Goal: Task Accomplishment & Management: Use online tool/utility

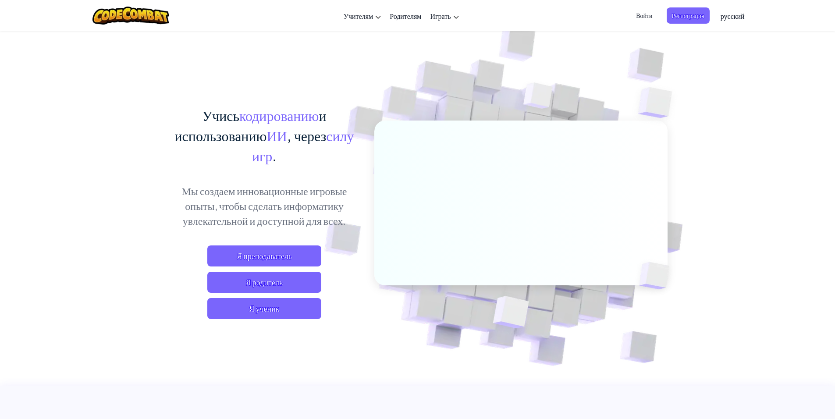
click at [644, 14] on span "Войти" at bounding box center [643, 15] width 27 height 16
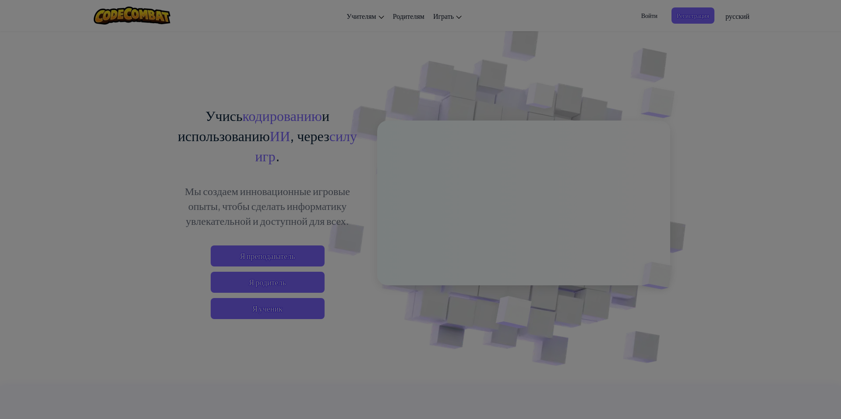
type input "Kashshmka"
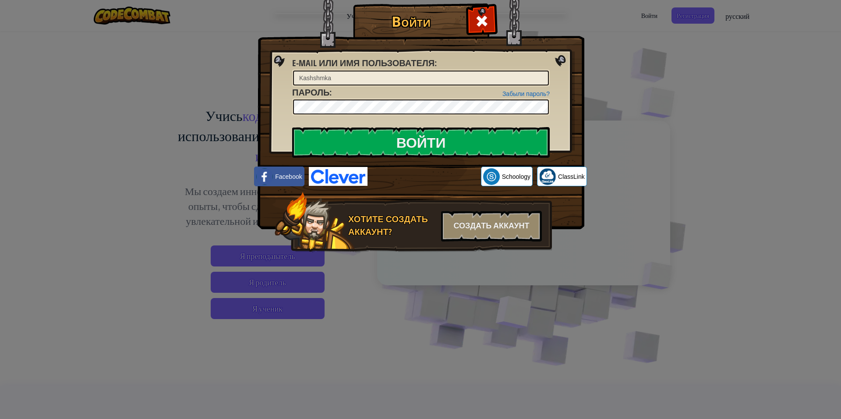
click at [560, 60] on img at bounding box center [421, 101] width 327 height 255
drag, startPoint x: 598, startPoint y: 10, endPoint x: 585, endPoint y: 11, distance: 12.3
click at [598, 10] on div "Войти Неизвестная ошибка. E-mail или имя пользователя : [PERSON_NAME] пароль? П…" at bounding box center [420, 209] width 841 height 419
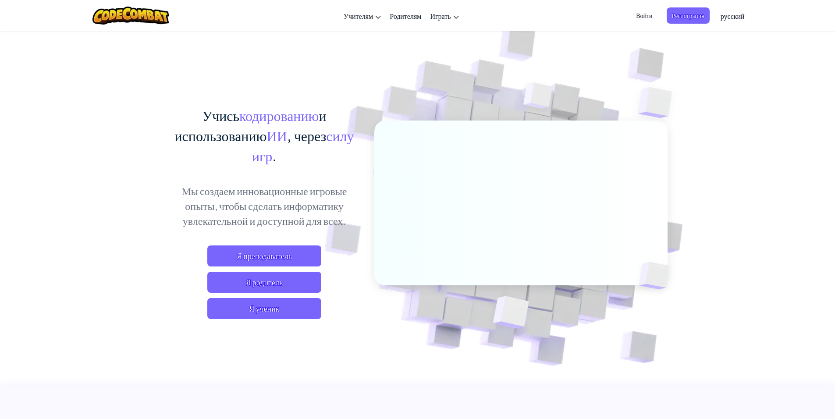
click at [636, 17] on span "Войти" at bounding box center [643, 15] width 27 height 16
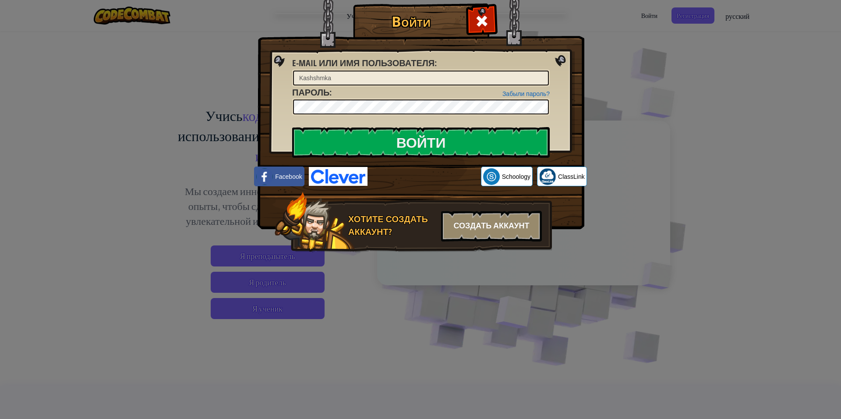
click at [465, 234] on div "Создать аккаунт" at bounding box center [491, 226] width 101 height 31
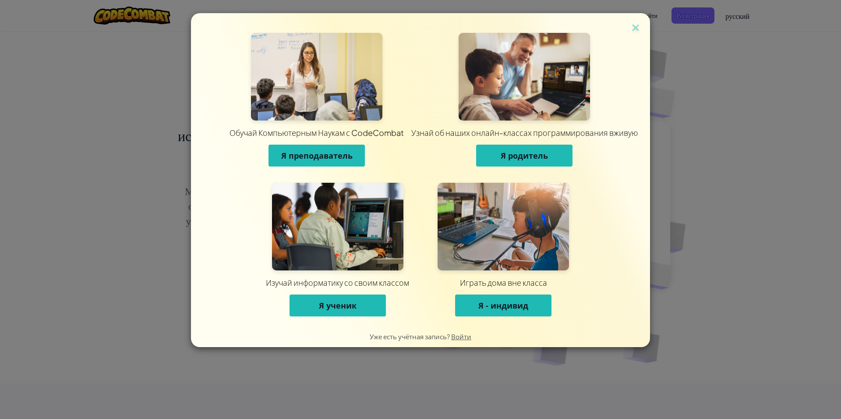
click at [334, 306] on span "Я ученик" at bounding box center [338, 305] width 38 height 11
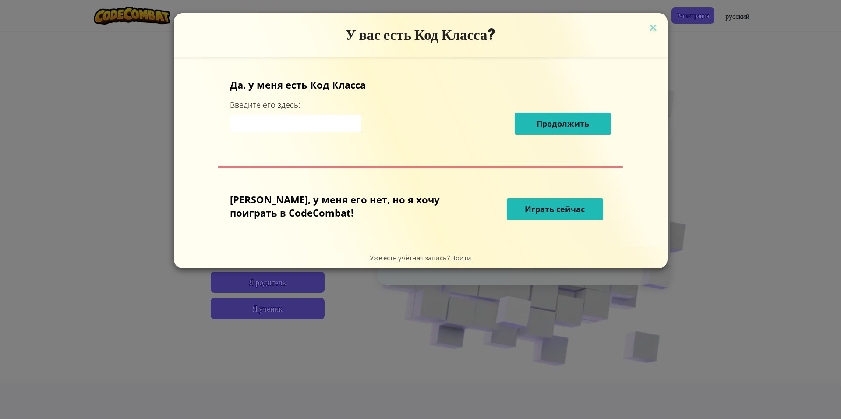
click at [525, 206] on span "Играть сейчас" at bounding box center [555, 209] width 60 height 11
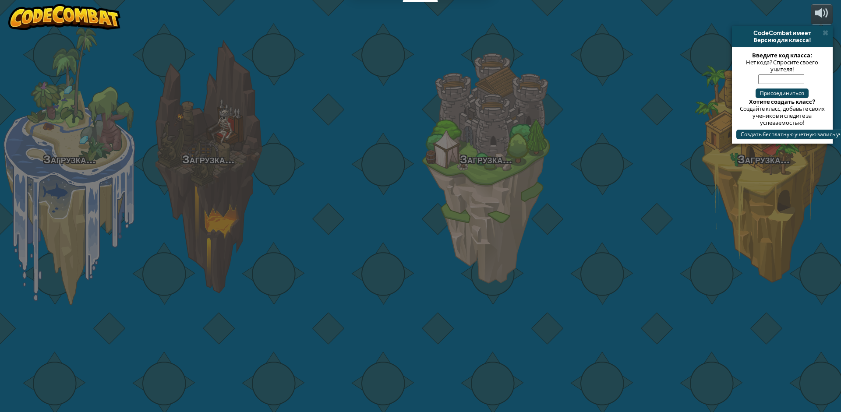
select select "ru"
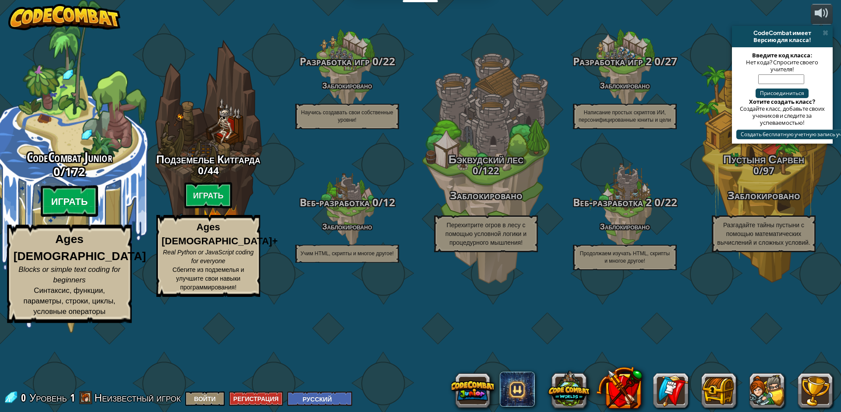
click at [84, 217] on btn "Играть" at bounding box center [70, 202] width 58 height 32
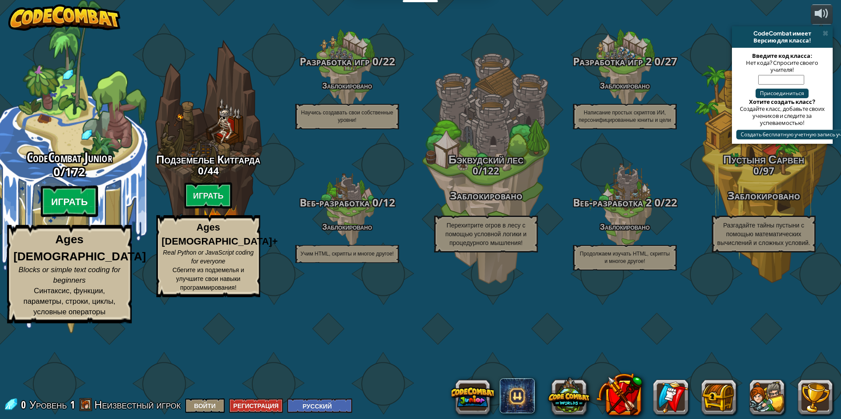
select select "ru"
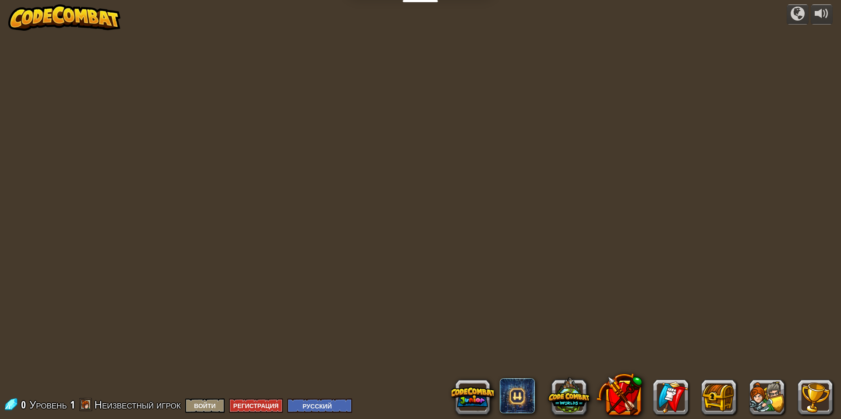
select select "ru"
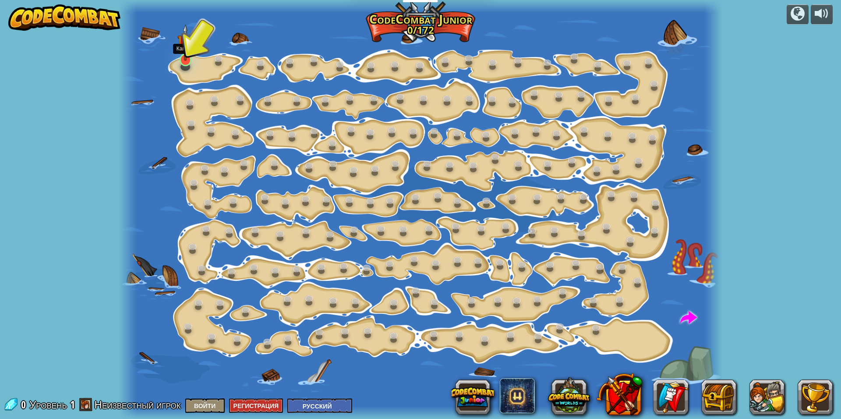
click at [191, 46] on img at bounding box center [185, 42] width 16 height 37
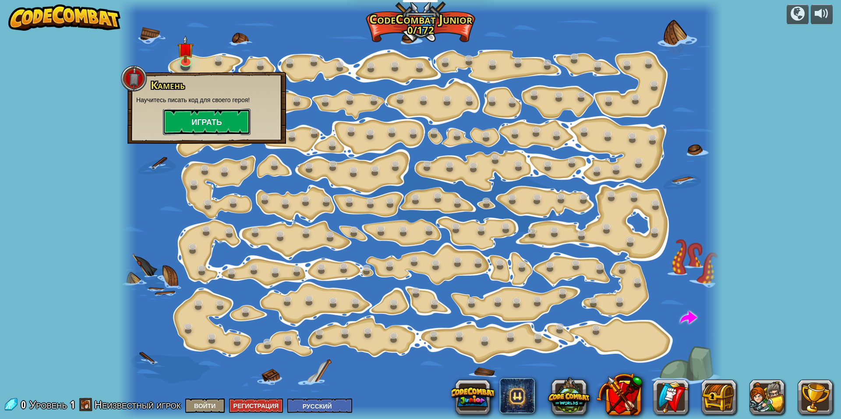
click at [203, 114] on button "Играть" at bounding box center [207, 122] width 88 height 26
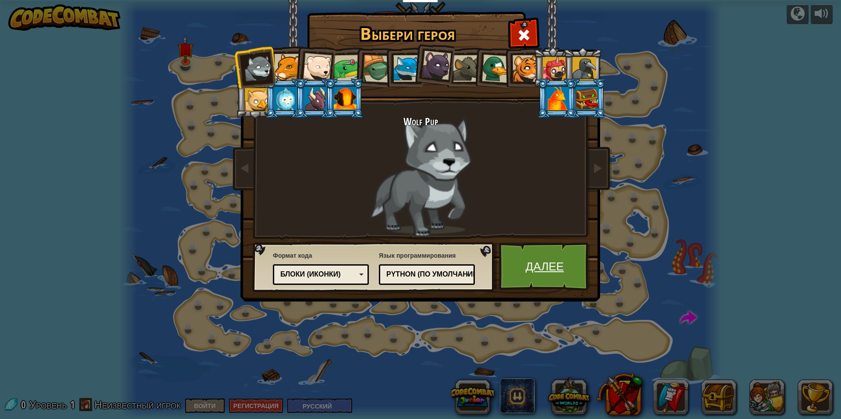
click at [531, 246] on link "Далее" at bounding box center [545, 266] width 92 height 48
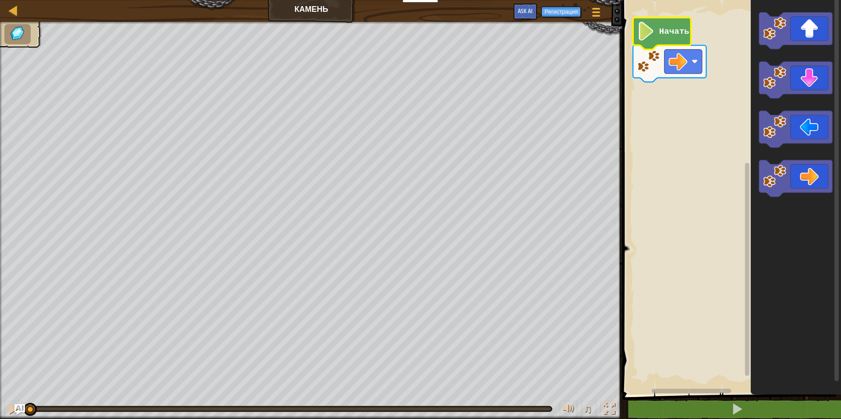
click at [656, 29] on g "Начать" at bounding box center [669, 50] width 73 height 64
click at [650, 40] on image "Рабочая область Blockly" at bounding box center [646, 31] width 18 height 19
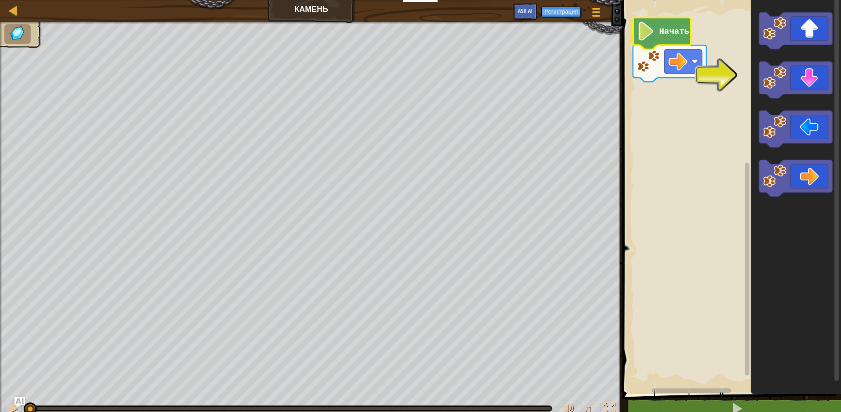
click at [652, 32] on image "Рабочая область Blockly" at bounding box center [646, 31] width 18 height 19
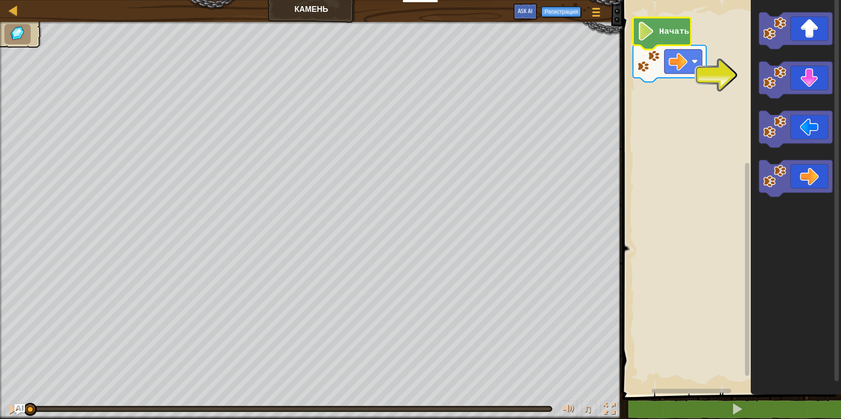
click at [644, 26] on image "Рабочая область Blockly" at bounding box center [646, 31] width 18 height 19
click at [725, 79] on rect "Рабочая область Blockly" at bounding box center [730, 195] width 221 height 399
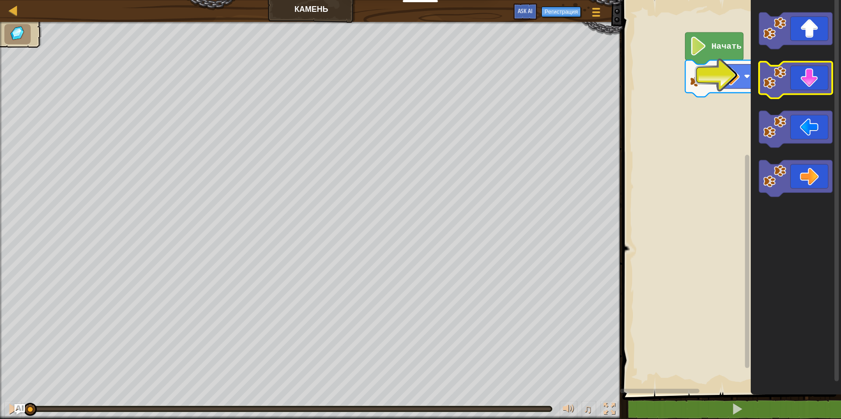
click at [787, 89] on div "Начать" at bounding box center [730, 195] width 221 height 399
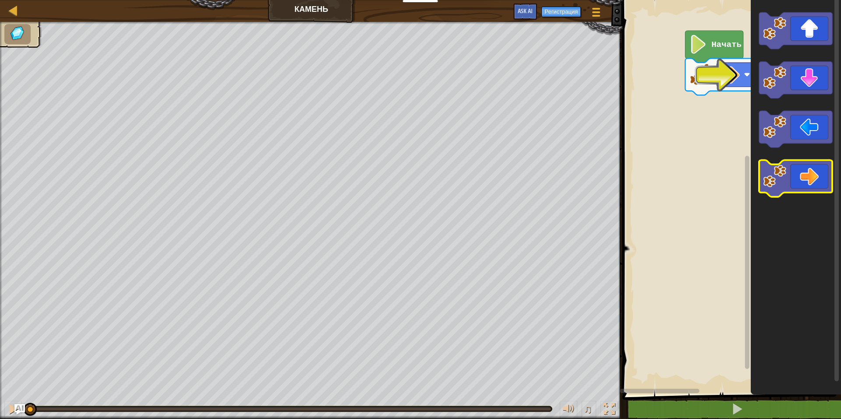
click at [819, 179] on icon "Рабочая область Blockly" at bounding box center [795, 178] width 73 height 37
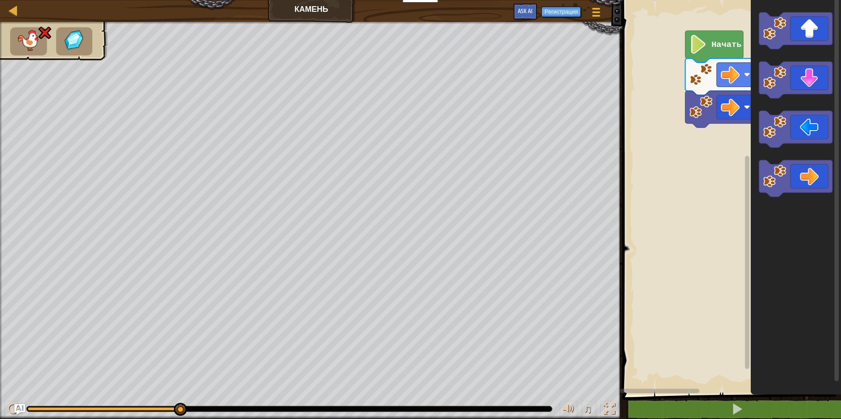
click at [716, 41] on text "Начать" at bounding box center [726, 45] width 30 height 10
click at [707, 51] on g "Начать" at bounding box center [722, 79] width 73 height 97
select select "ru"
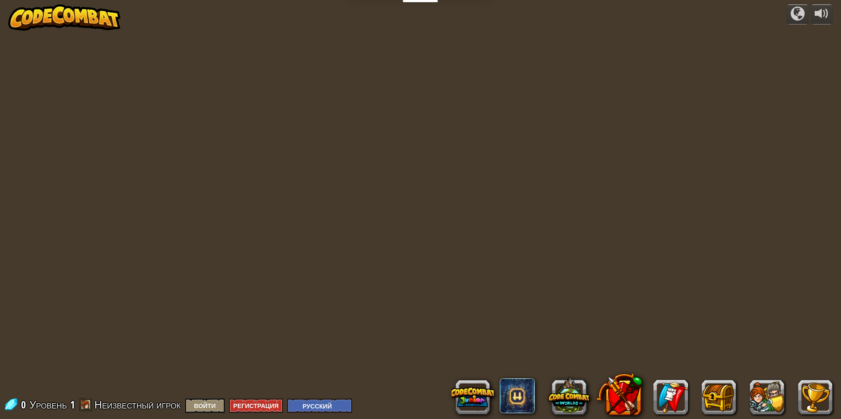
select select "ru"
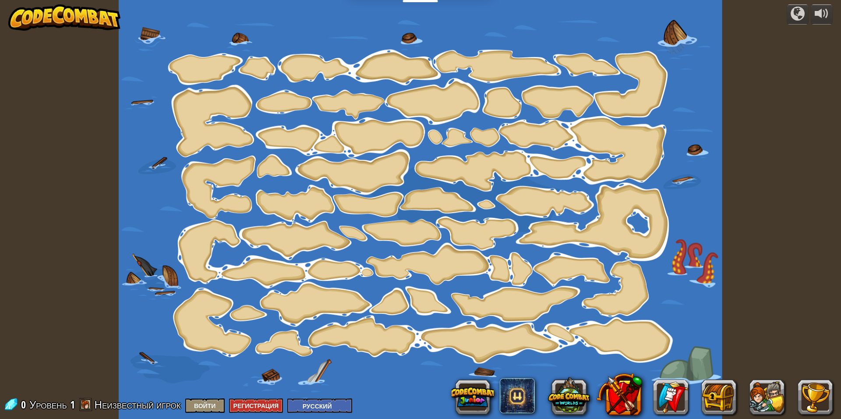
select select "ru"
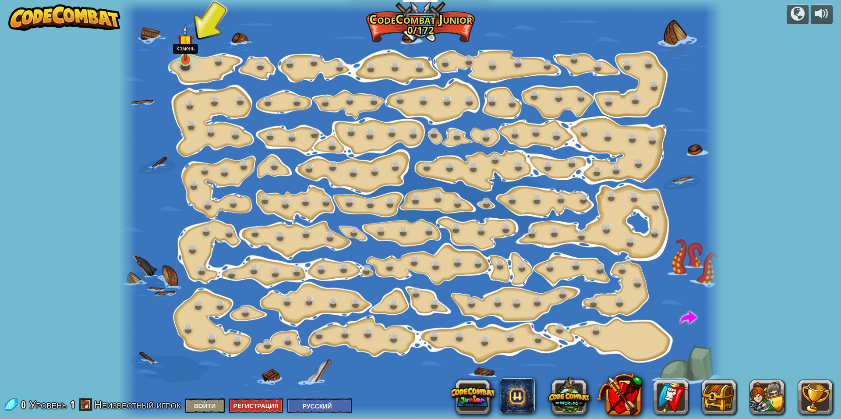
click at [191, 58] on img at bounding box center [185, 42] width 16 height 37
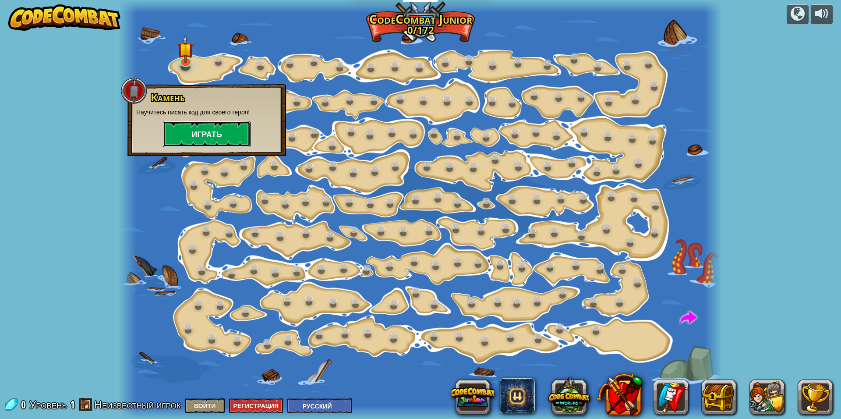
click at [219, 144] on button "Играть" at bounding box center [207, 134] width 88 height 26
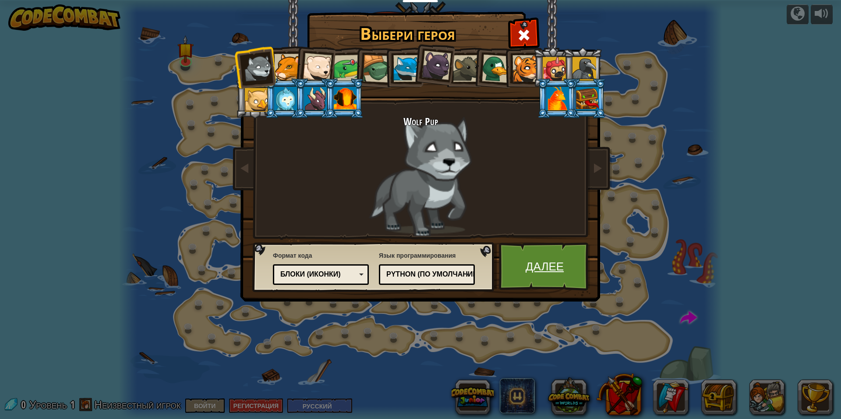
click at [531, 252] on link "Далее" at bounding box center [545, 266] width 92 height 48
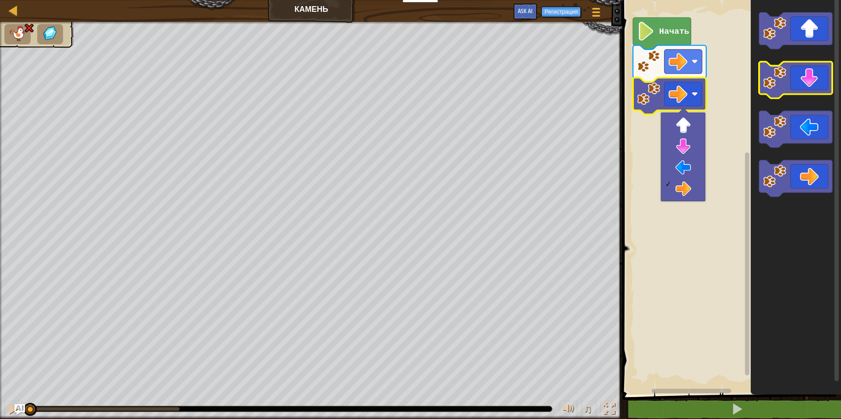
click at [810, 79] on icon "Рабочая область Blockly" at bounding box center [795, 80] width 73 height 37
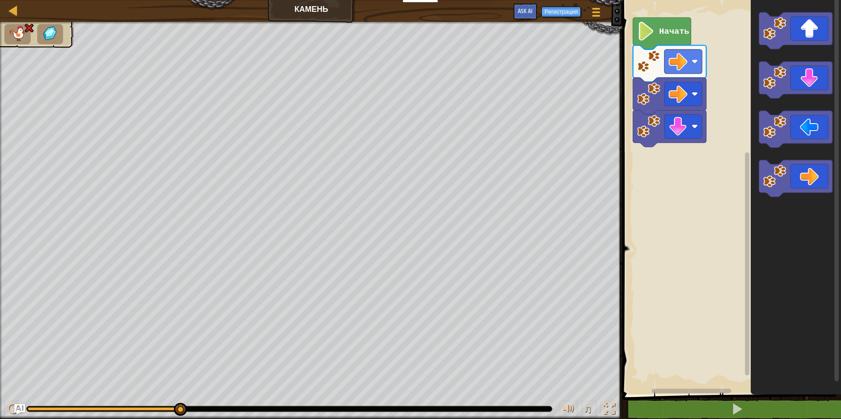
drag, startPoint x: 60, startPoint y: 38, endPoint x: 51, endPoint y: 37, distance: 9.2
click at [59, 38] on li at bounding box center [50, 34] width 26 height 20
click at [32, 35] on ul at bounding box center [36, 34] width 65 height 20
click at [13, 9] on div at bounding box center [13, 10] width 11 height 11
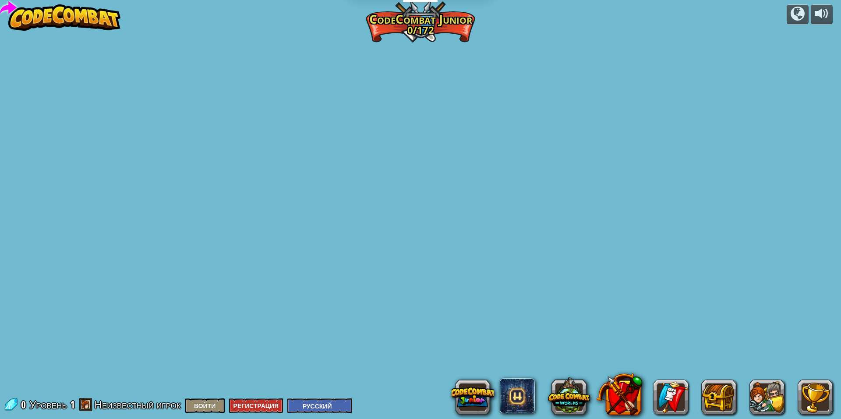
select select "ru"
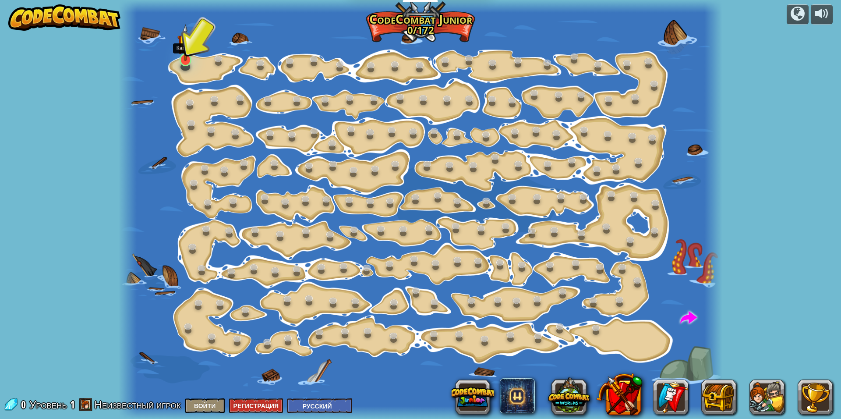
click at [182, 51] on img at bounding box center [185, 42] width 16 height 37
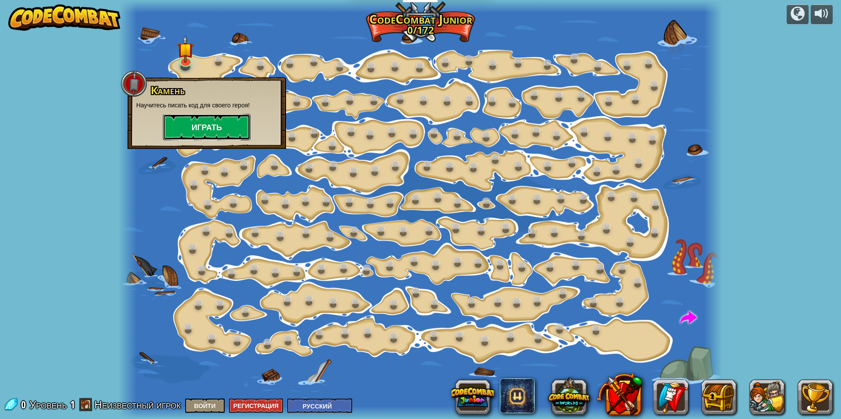
click at [203, 130] on button "Играть" at bounding box center [207, 127] width 88 height 26
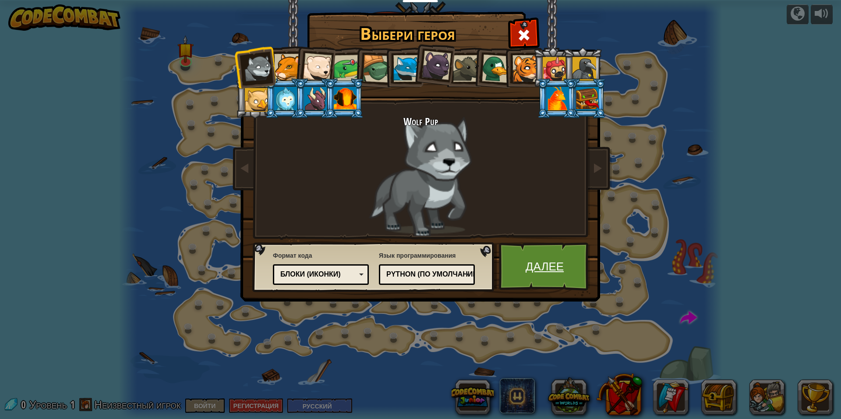
click at [534, 254] on link "Далее" at bounding box center [545, 266] width 92 height 48
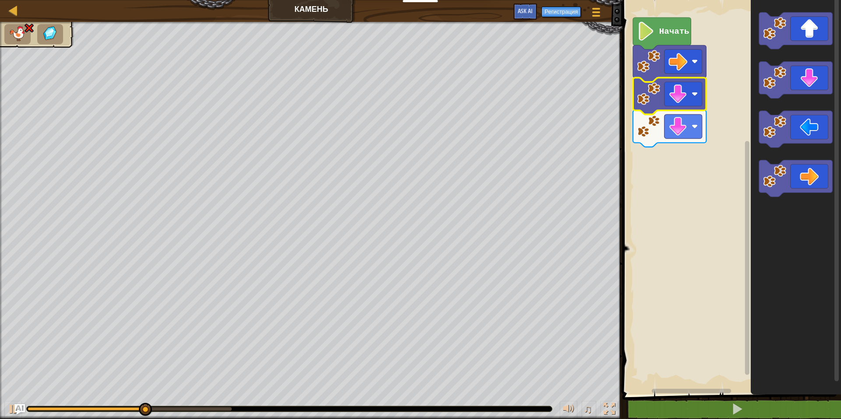
click at [679, 106] on icon "Рабочая область Blockly" at bounding box center [669, 96] width 73 height 37
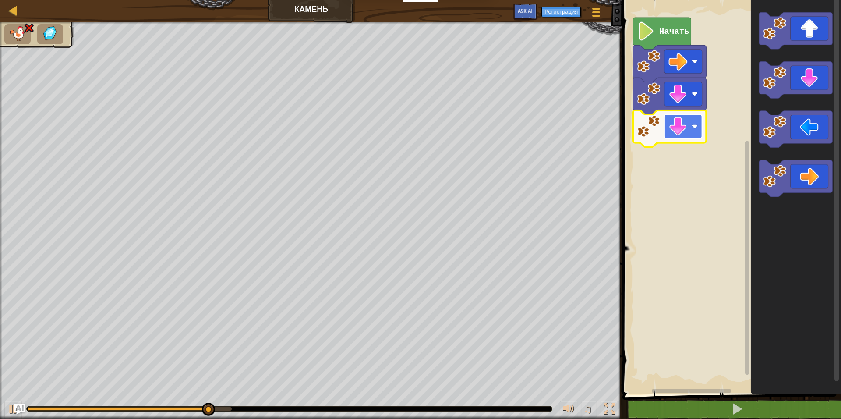
click at [679, 126] on image "Рабочая область Blockly" at bounding box center [678, 126] width 19 height 19
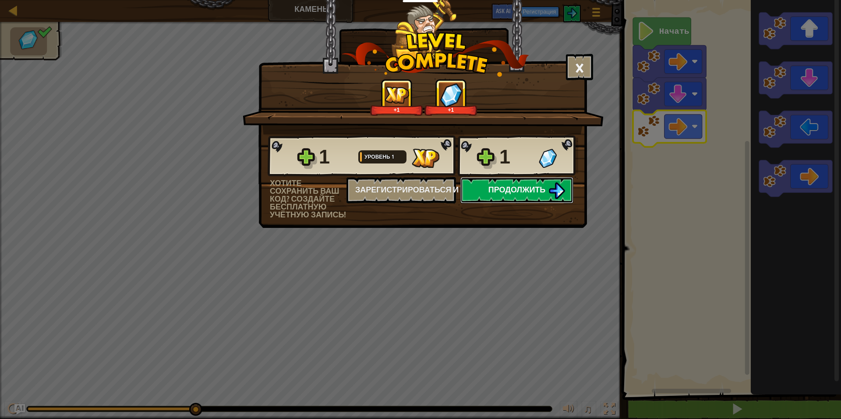
click at [553, 190] on img at bounding box center [557, 190] width 17 height 17
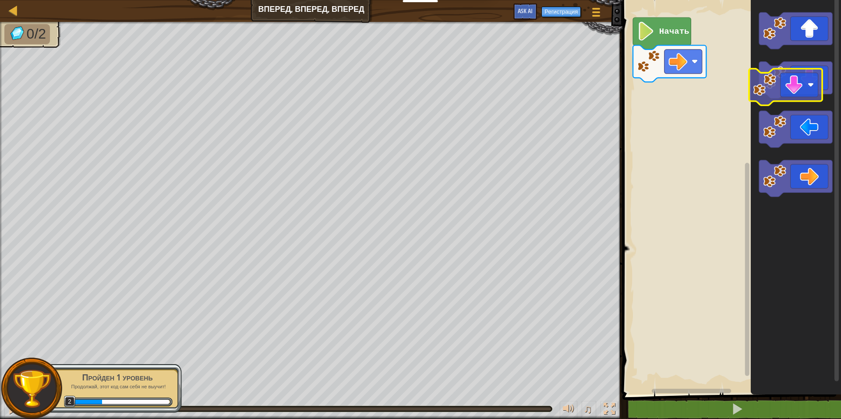
click at [794, 81] on icon "Рабочая область Blockly" at bounding box center [795, 80] width 73 height 37
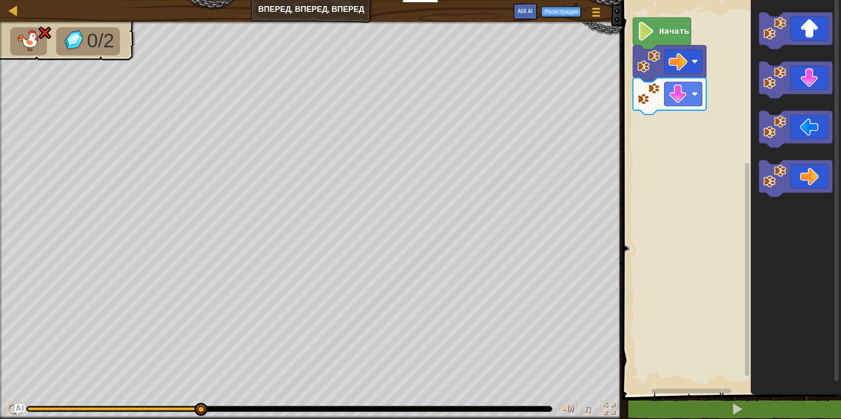
click at [685, 126] on div "Начать" at bounding box center [730, 195] width 221 height 399
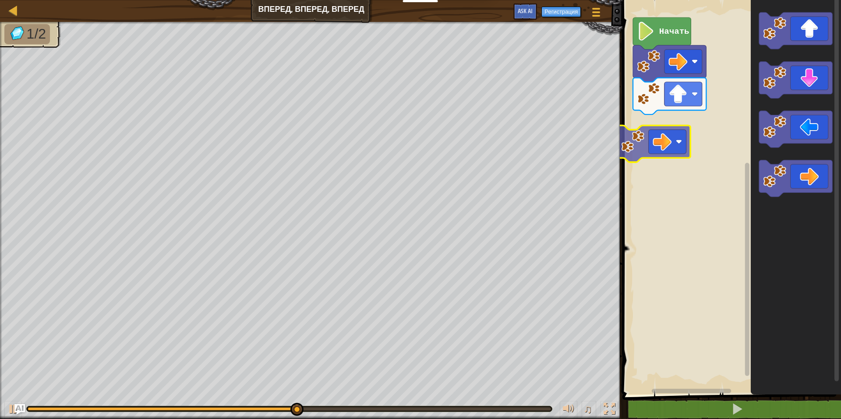
click at [686, 125] on div "Начать" at bounding box center [730, 195] width 221 height 399
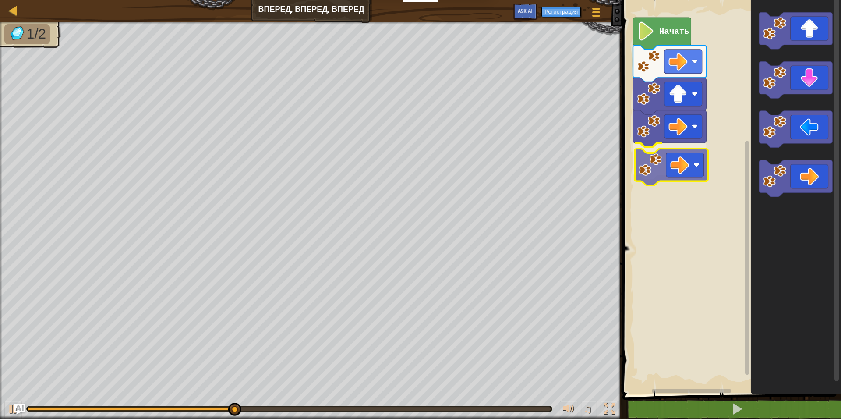
click at [672, 161] on div "Начать" at bounding box center [730, 195] width 221 height 399
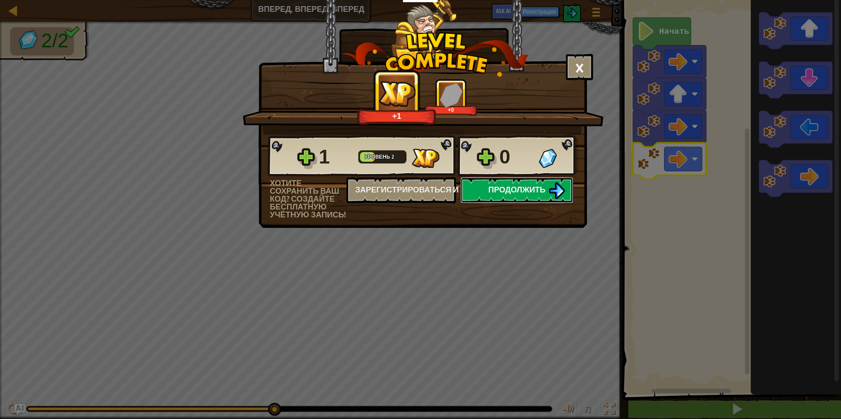
click at [528, 187] on span "Продолжить" at bounding box center [516, 189] width 57 height 11
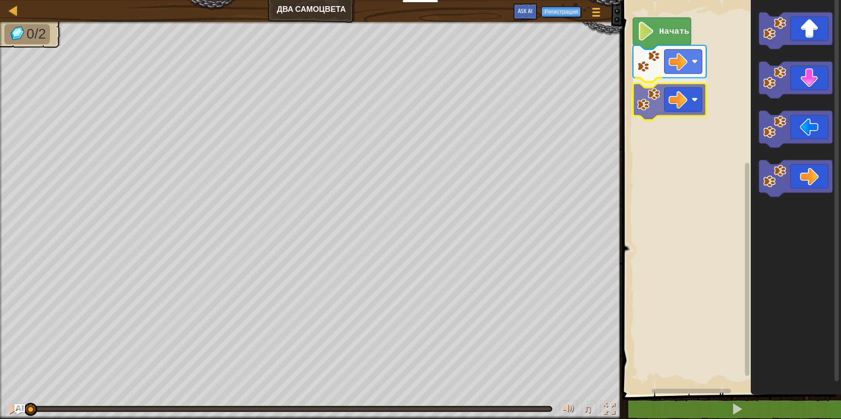
click at [688, 106] on div "Начать" at bounding box center [730, 195] width 221 height 399
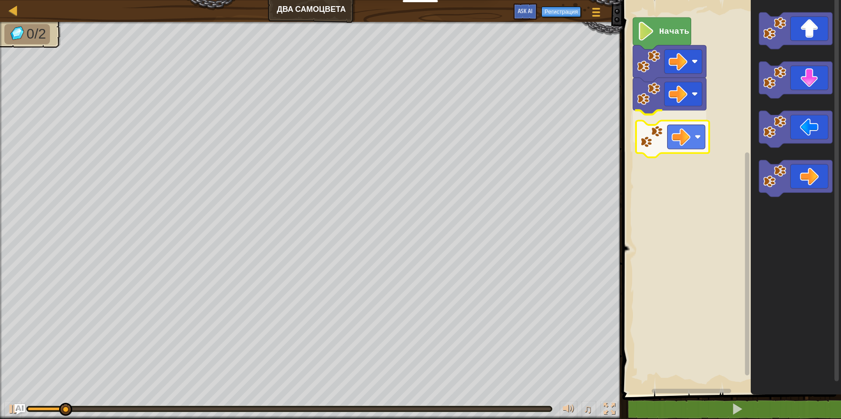
click at [686, 123] on div "Начать" at bounding box center [730, 195] width 221 height 399
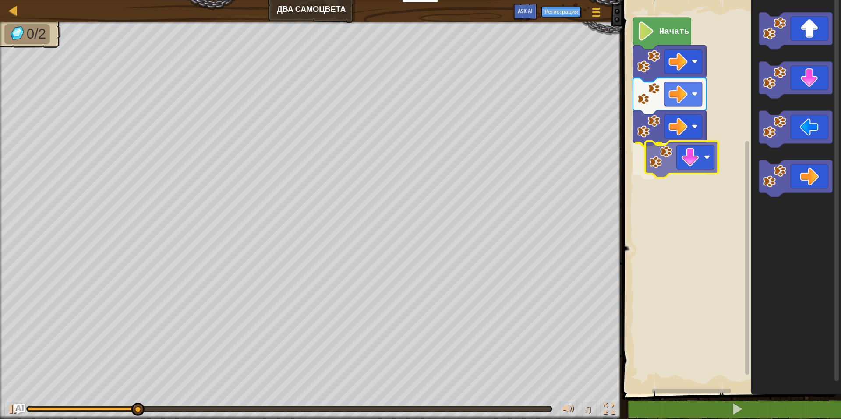
click at [691, 163] on div "Начать" at bounding box center [730, 195] width 221 height 399
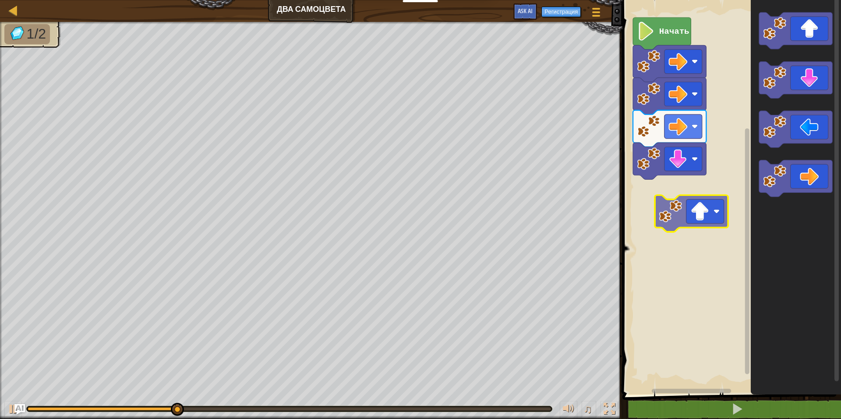
click at [695, 207] on div "Начать" at bounding box center [730, 195] width 221 height 399
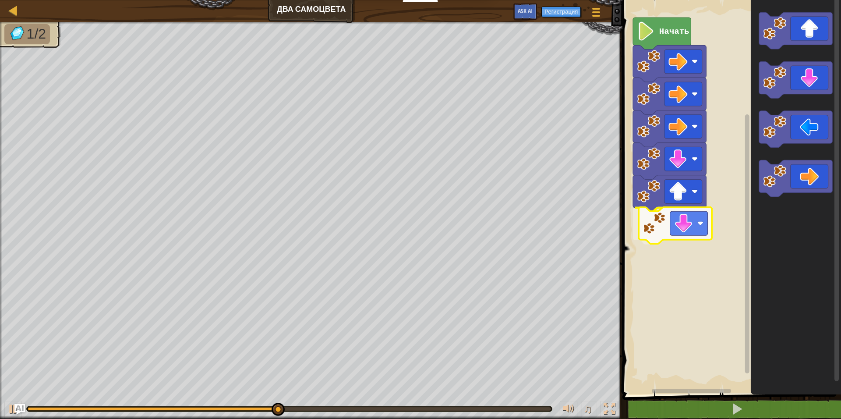
click at [685, 220] on div "Начать" at bounding box center [730, 195] width 221 height 399
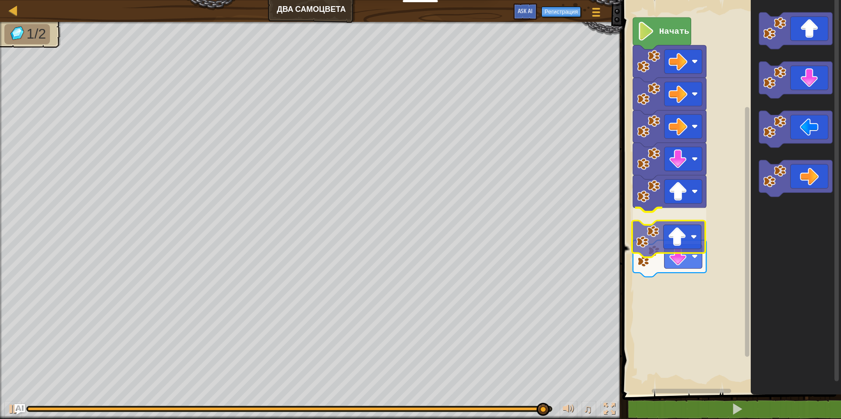
click at [679, 228] on div "Начать" at bounding box center [730, 195] width 221 height 399
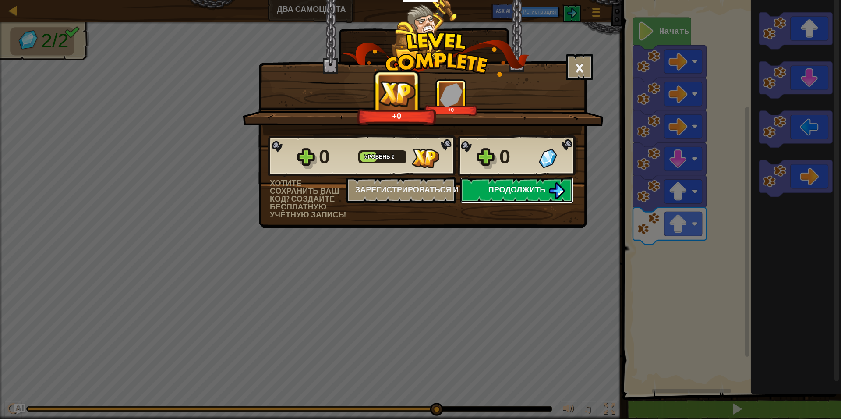
click at [524, 194] on span "Продолжить" at bounding box center [516, 189] width 57 height 11
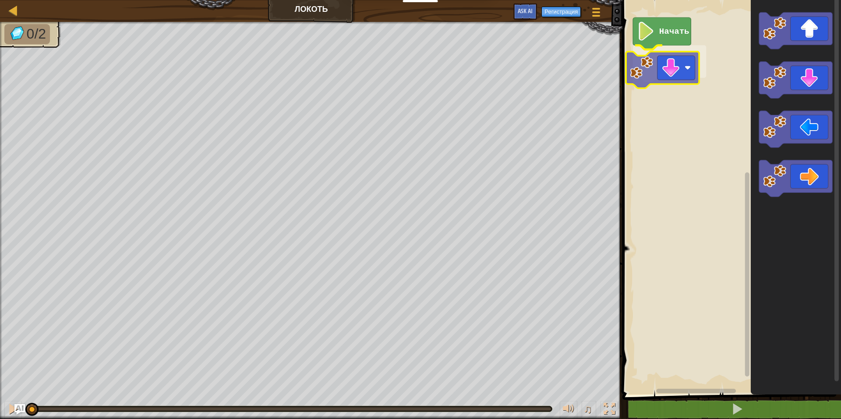
click at [672, 74] on div "Начать" at bounding box center [730, 195] width 221 height 399
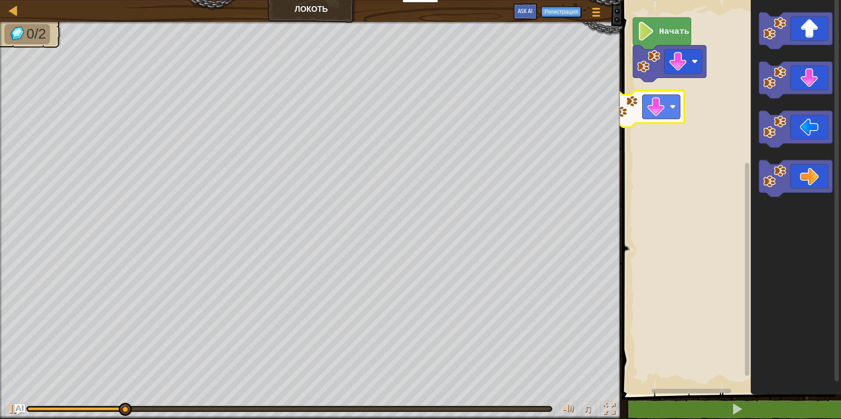
click at [677, 95] on div "Начать" at bounding box center [730, 195] width 221 height 399
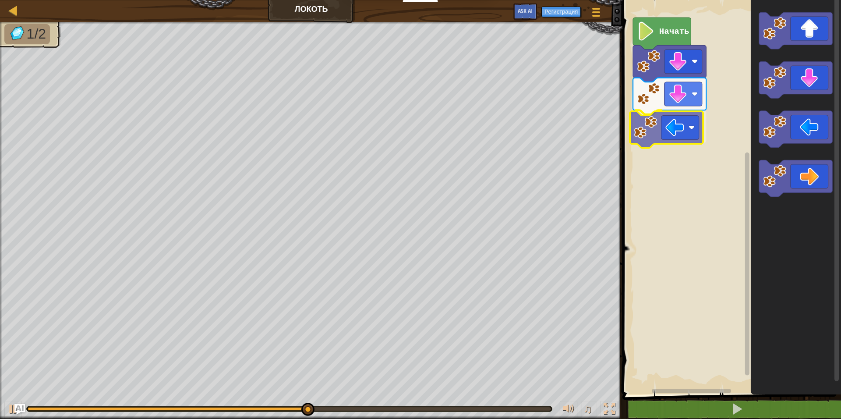
click at [680, 134] on div "Начать" at bounding box center [730, 195] width 221 height 399
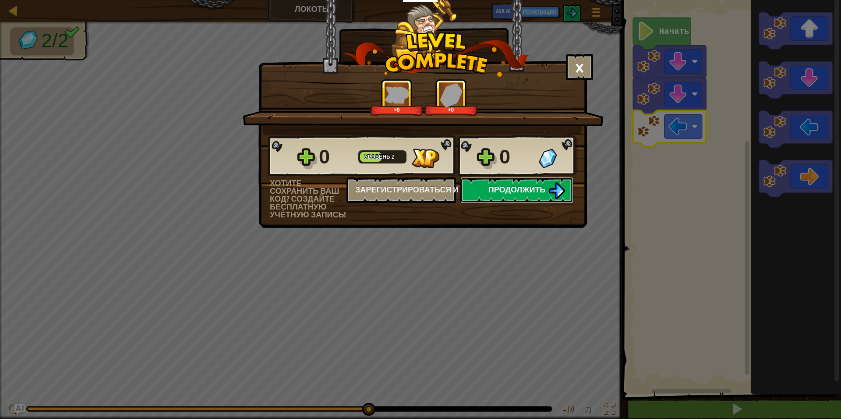
click at [545, 194] on span "Продолжить" at bounding box center [516, 189] width 57 height 11
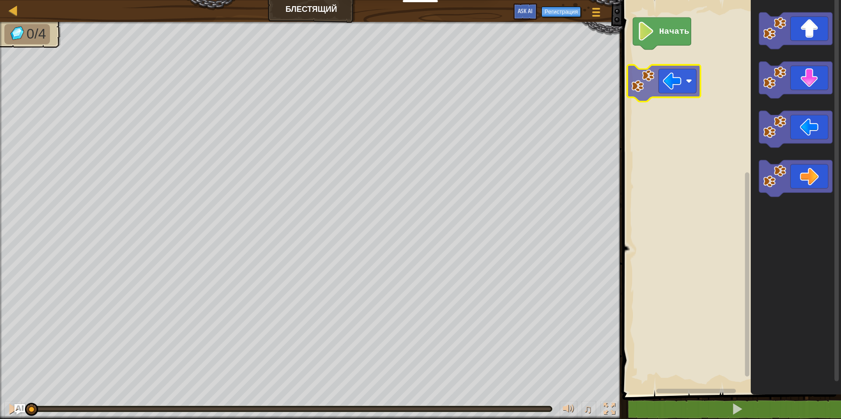
click at [673, 67] on div "Начать" at bounding box center [730, 195] width 221 height 399
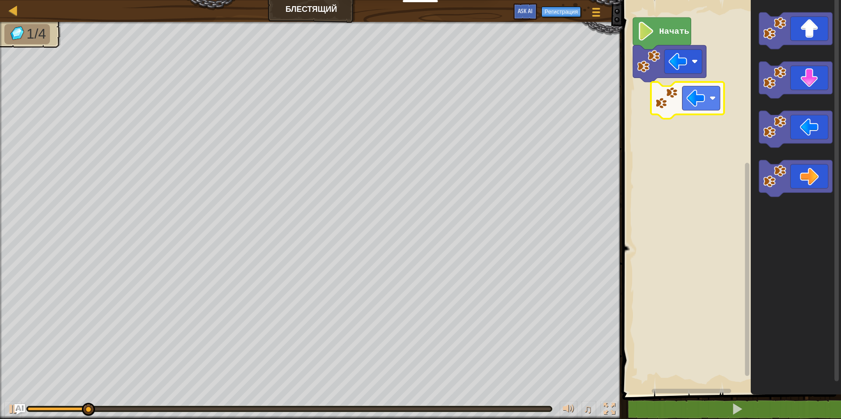
click at [679, 97] on div "Начать" at bounding box center [730, 195] width 221 height 399
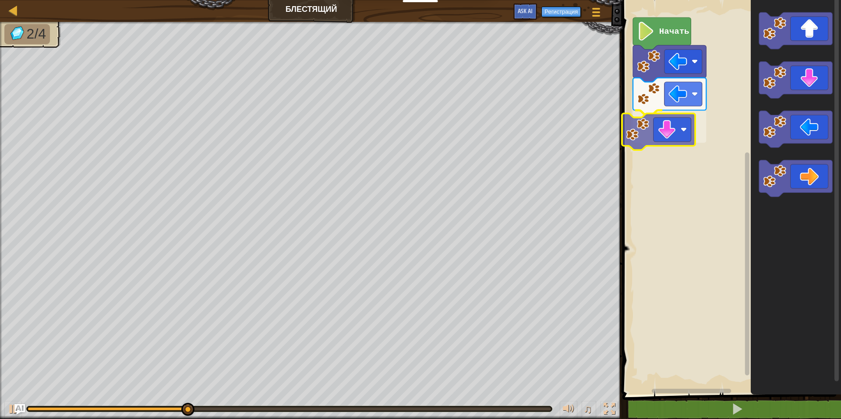
click at [670, 136] on div "Начать" at bounding box center [730, 195] width 221 height 399
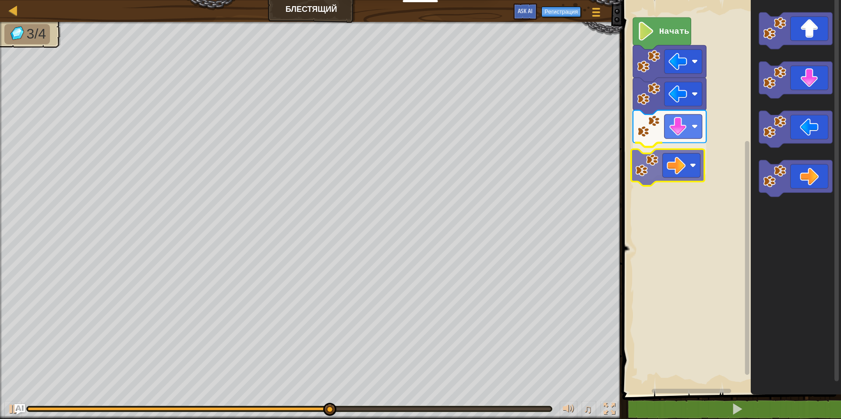
click at [675, 160] on div "Начать" at bounding box center [730, 195] width 221 height 399
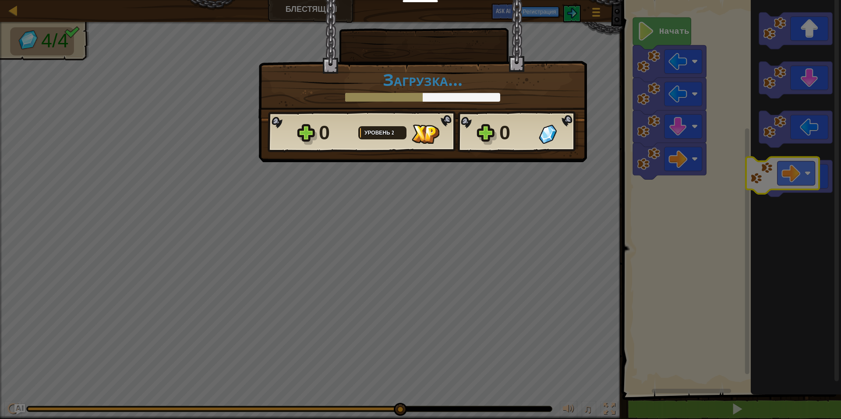
click at [799, 1] on body "Учителям Создать бесплатный аккаунт Решения для школ и округов Превью Учительск…" at bounding box center [420, 0] width 841 height 1
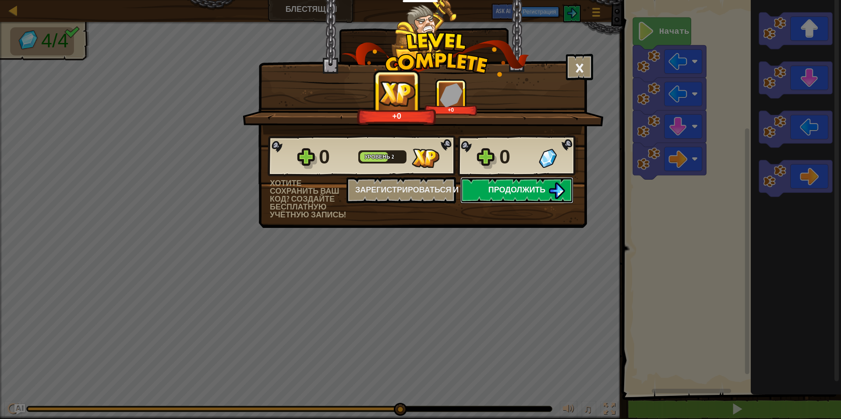
click at [502, 196] on button "Продолжить" at bounding box center [516, 190] width 113 height 26
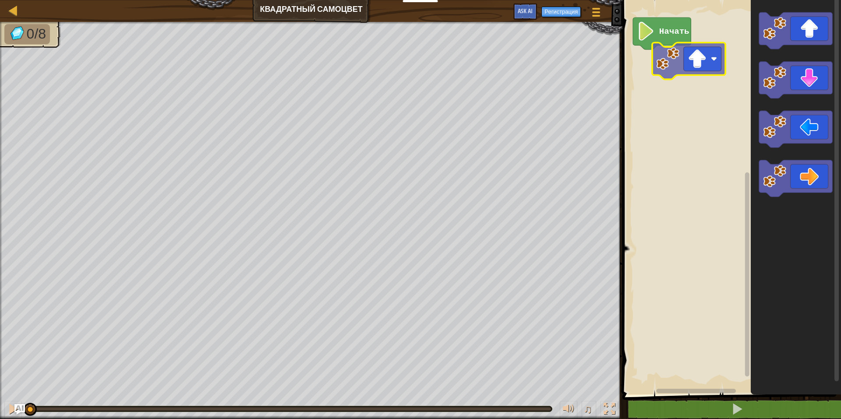
click at [691, 71] on div "Начать" at bounding box center [730, 195] width 221 height 399
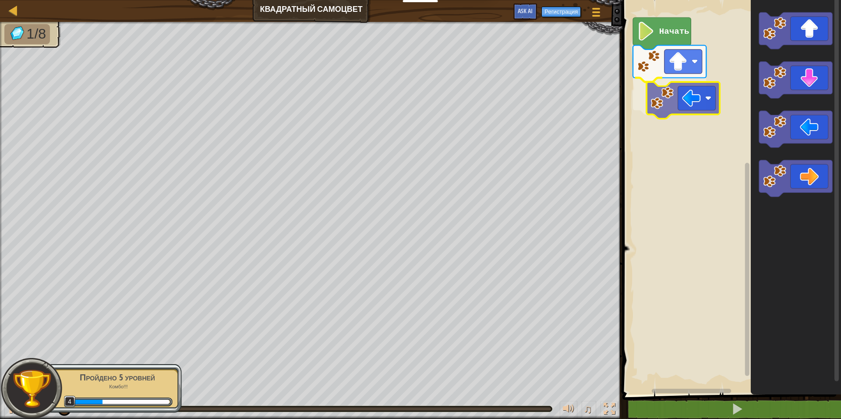
click at [682, 92] on div "Начать" at bounding box center [730, 195] width 221 height 399
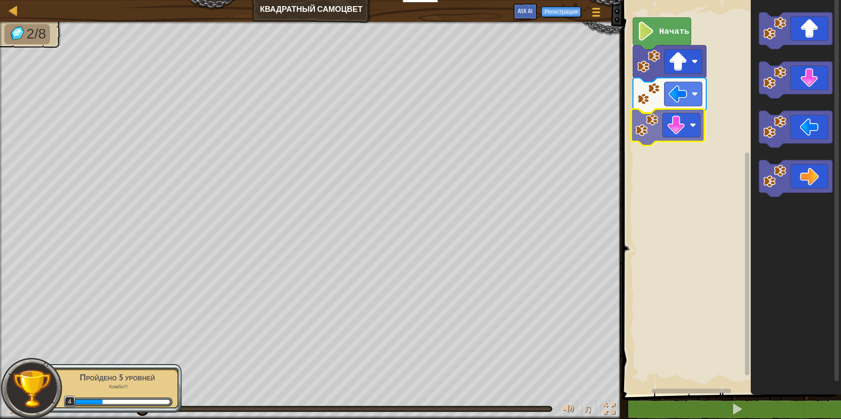
click at [673, 132] on div "Начать" at bounding box center [730, 195] width 221 height 399
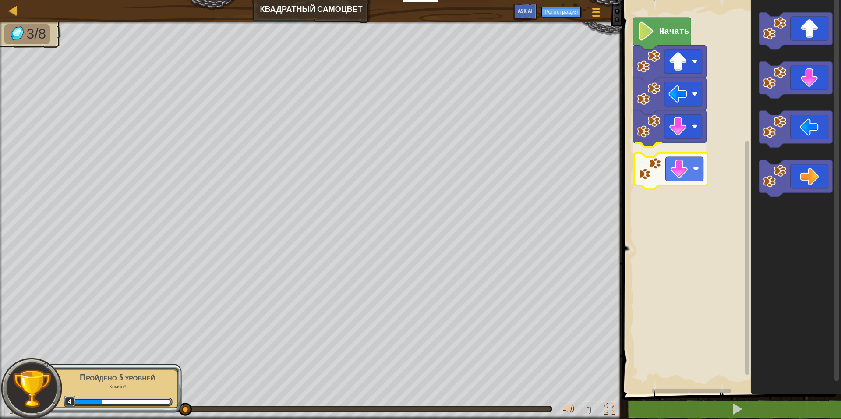
click at [680, 179] on div "Начать" at bounding box center [730, 195] width 221 height 399
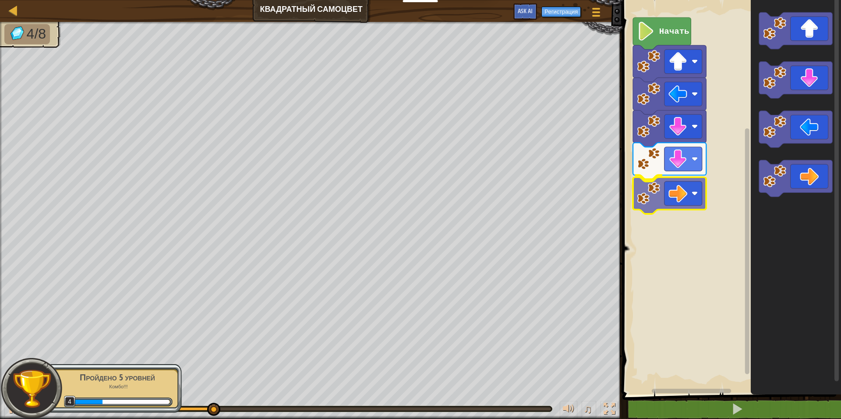
click at [680, 185] on div "Начать" at bounding box center [730, 195] width 221 height 399
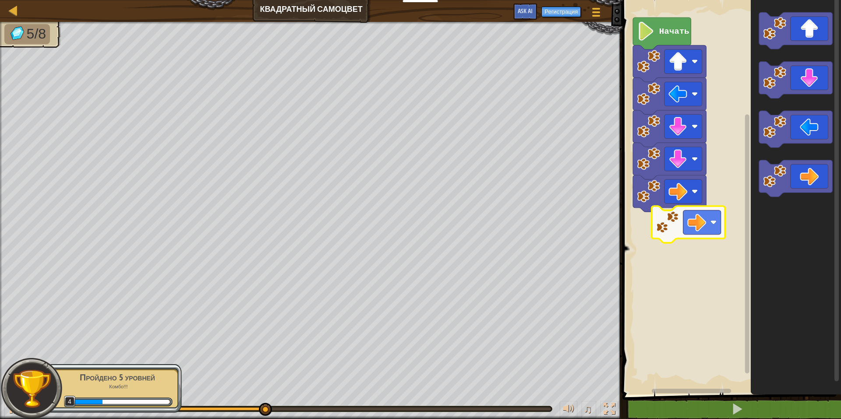
click at [651, 245] on div "Начать" at bounding box center [730, 195] width 221 height 399
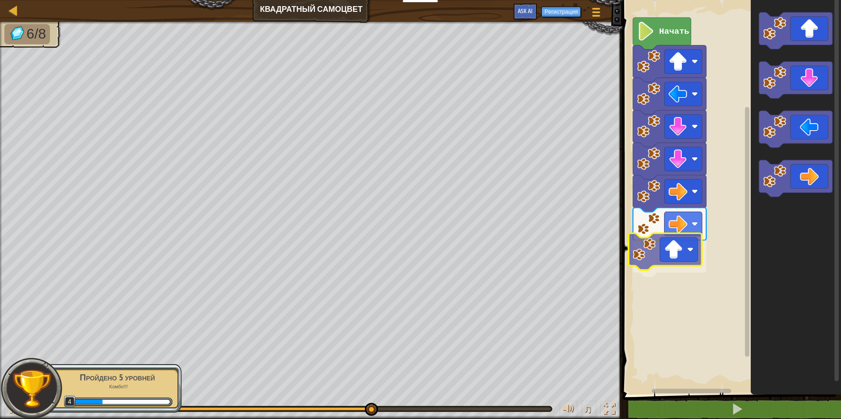
click at [683, 238] on div "Начать" at bounding box center [730, 195] width 221 height 399
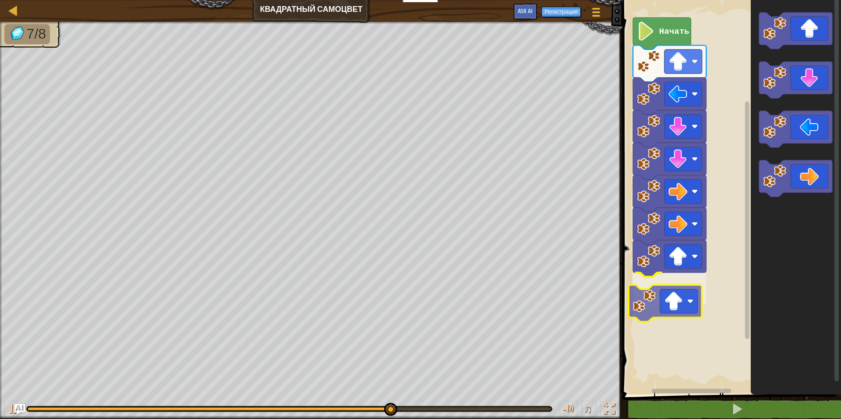
click at [695, 300] on div "Начать" at bounding box center [730, 195] width 221 height 399
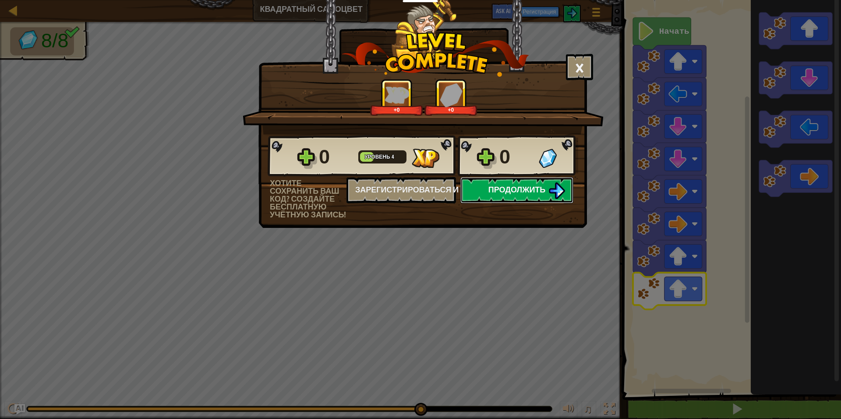
click at [552, 194] on img at bounding box center [557, 190] width 17 height 17
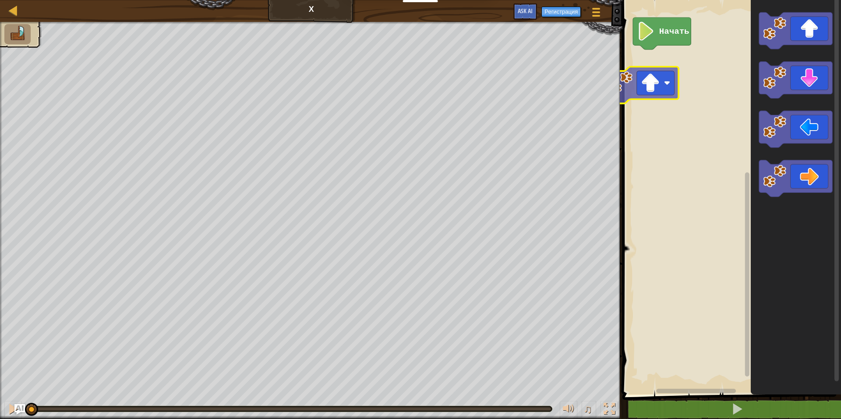
click at [660, 69] on div "Начать" at bounding box center [730, 195] width 221 height 399
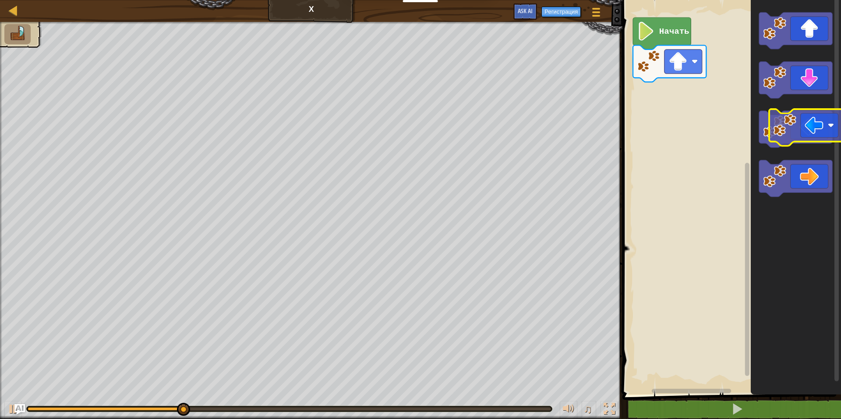
click at [815, 134] on icon "Рабочая область Blockly" at bounding box center [795, 129] width 73 height 37
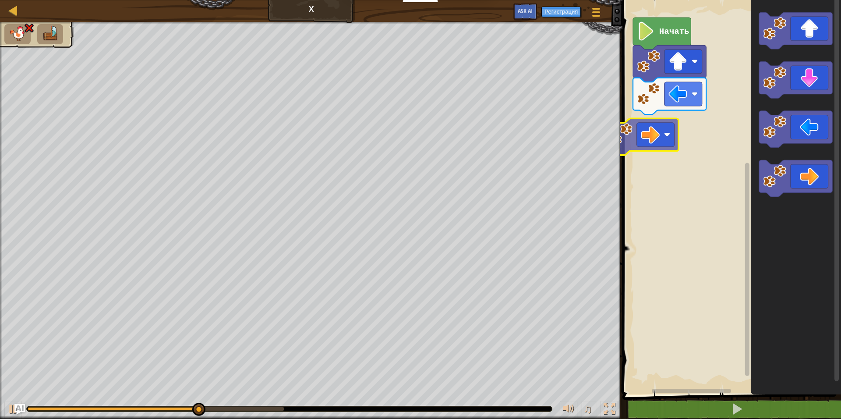
click at [664, 130] on div "Начать" at bounding box center [730, 195] width 221 height 399
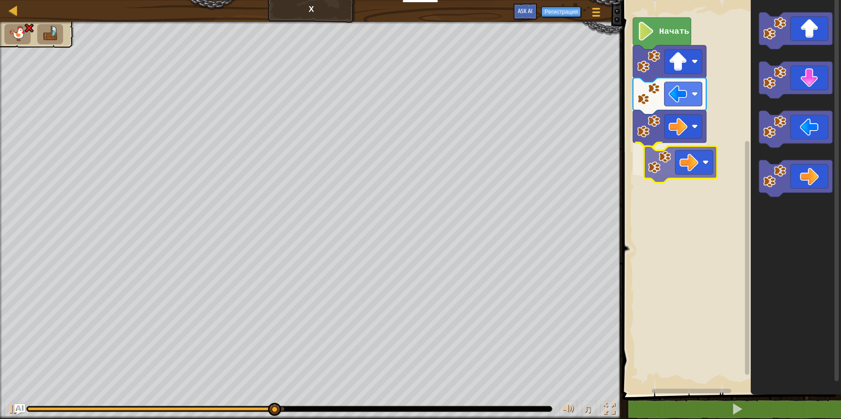
click at [672, 163] on div "Начать" at bounding box center [730, 195] width 221 height 399
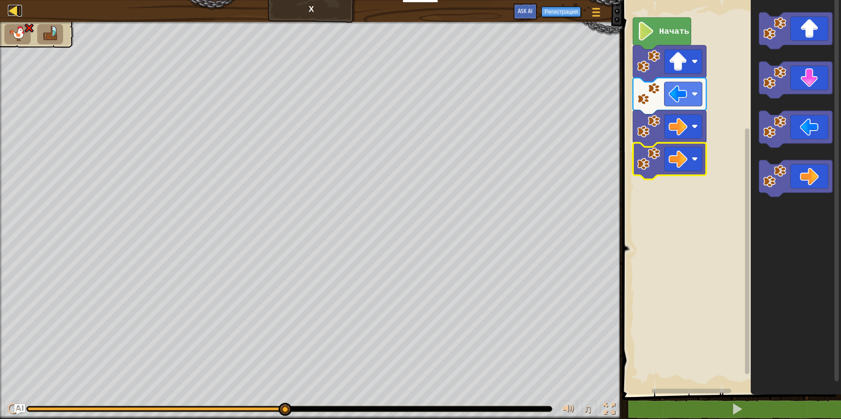
click at [13, 7] on div at bounding box center [13, 10] width 11 height 11
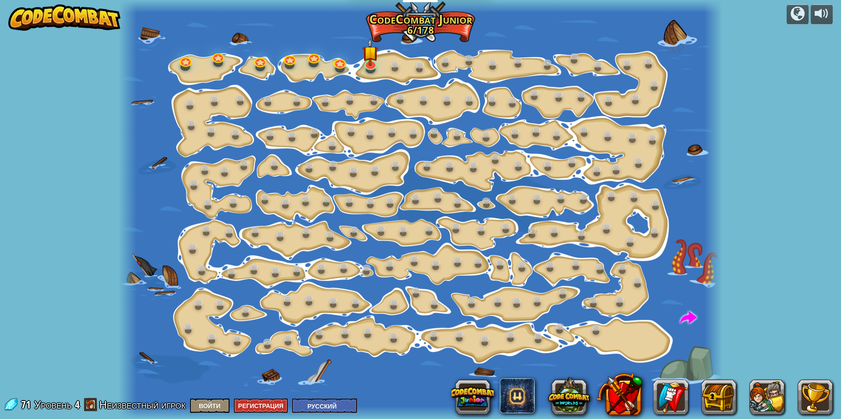
select select "ru"
click at [370, 62] on img at bounding box center [371, 45] width 16 height 37
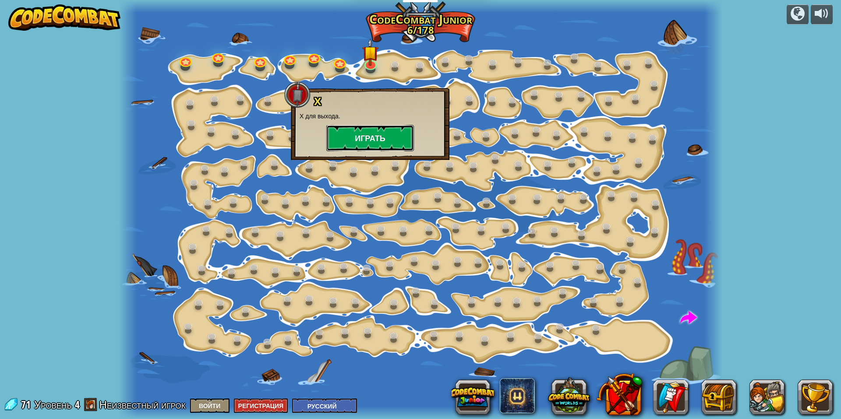
click at [368, 132] on button "Играть" at bounding box center [370, 138] width 88 height 26
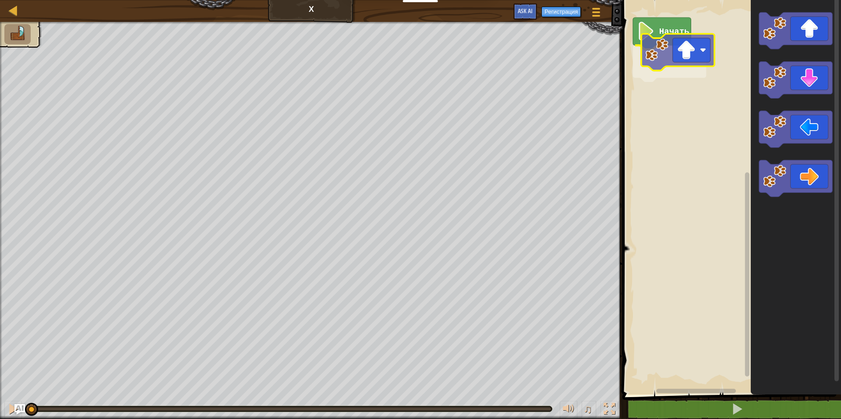
click at [681, 65] on div "Начать" at bounding box center [730, 195] width 221 height 399
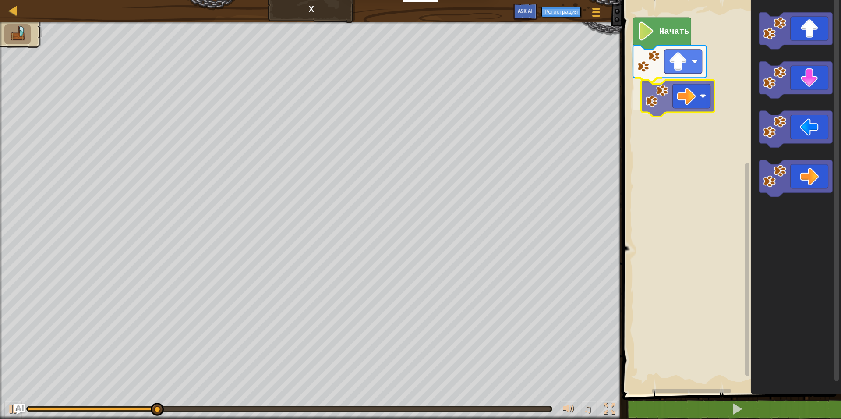
click at [694, 96] on div "Начать" at bounding box center [730, 195] width 221 height 399
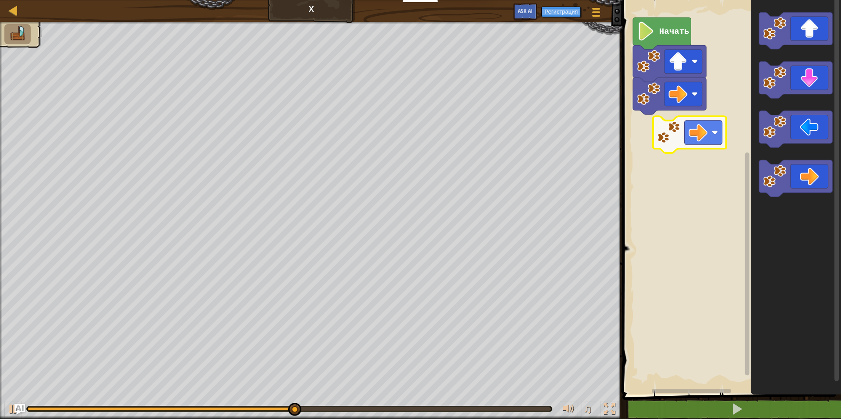
click at [703, 143] on div "Начать" at bounding box center [730, 195] width 221 height 399
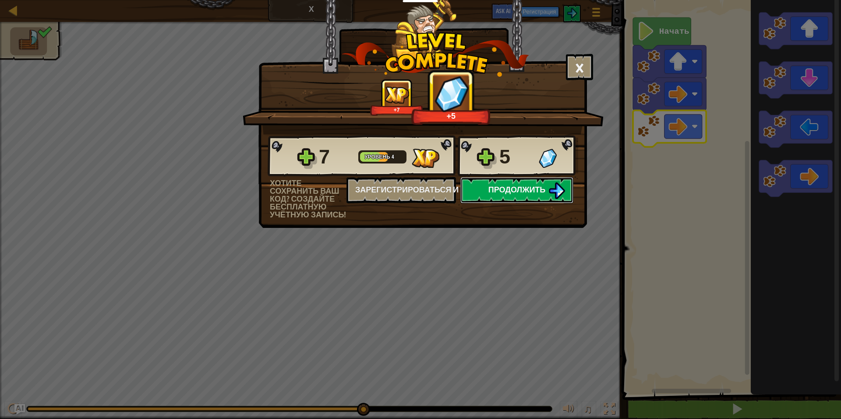
click at [544, 195] on button "Продолжить" at bounding box center [516, 190] width 113 height 26
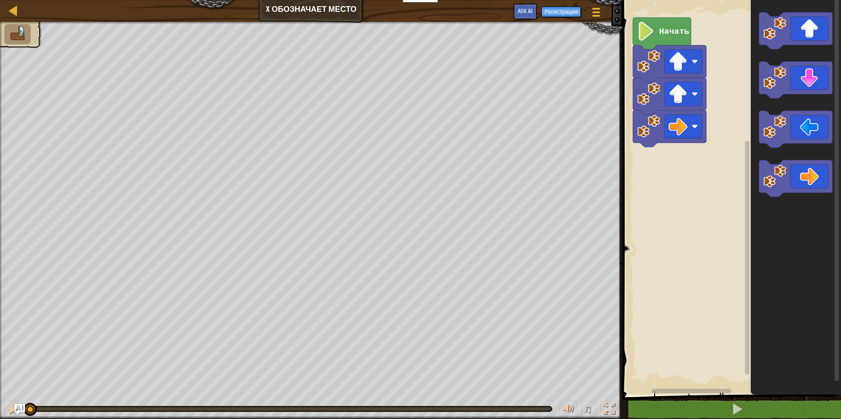
click at [655, 33] on image "Рабочая область Blockly" at bounding box center [646, 31] width 18 height 19
click at [652, 33] on image "Рабочая область Blockly" at bounding box center [646, 31] width 18 height 19
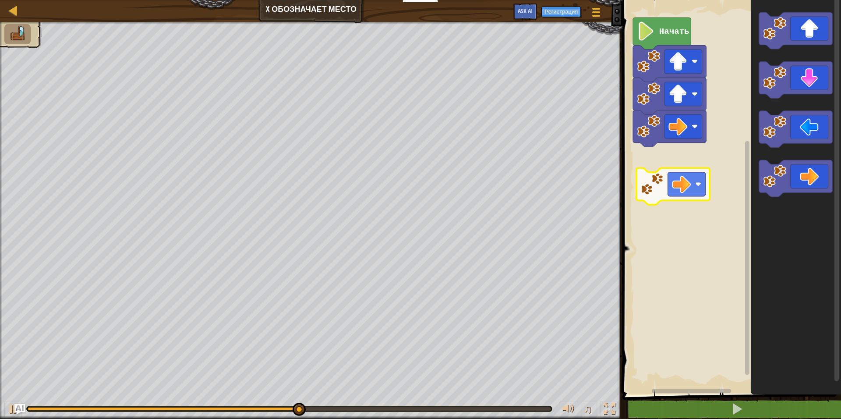
click at [680, 181] on div "Начать" at bounding box center [730, 195] width 221 height 399
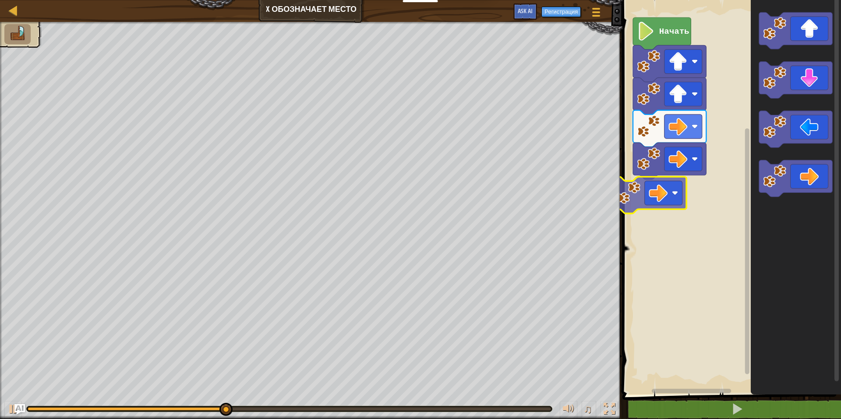
click at [664, 199] on div "Начать" at bounding box center [730, 195] width 221 height 399
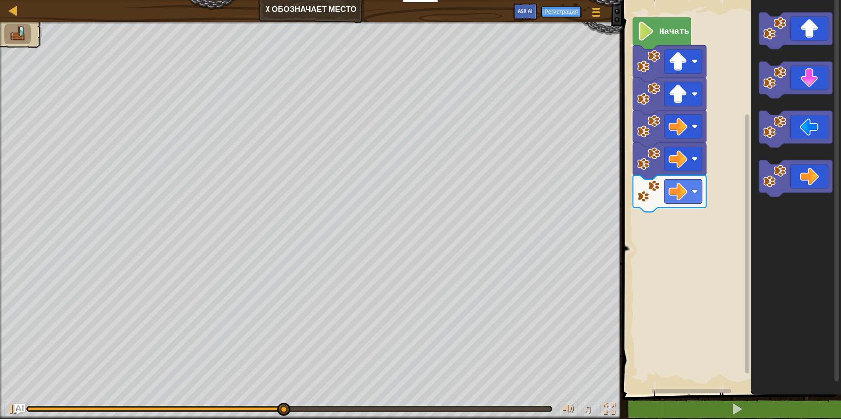
click at [700, 205] on div "Начать" at bounding box center [730, 195] width 221 height 399
click at [668, 245] on div "Начать" at bounding box center [730, 195] width 221 height 399
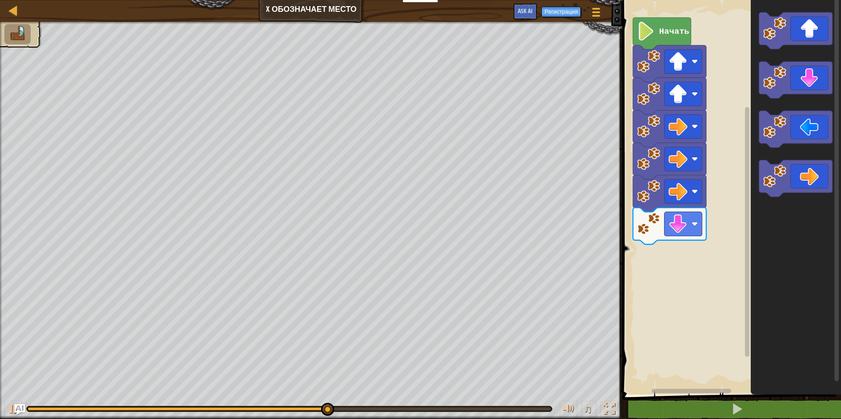
click at [714, 255] on div "Начать" at bounding box center [730, 195] width 221 height 399
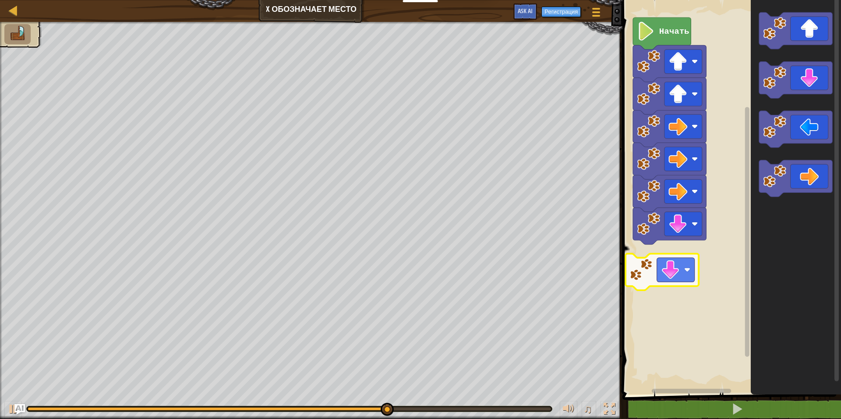
click at [664, 280] on div "Начать" at bounding box center [730, 195] width 221 height 399
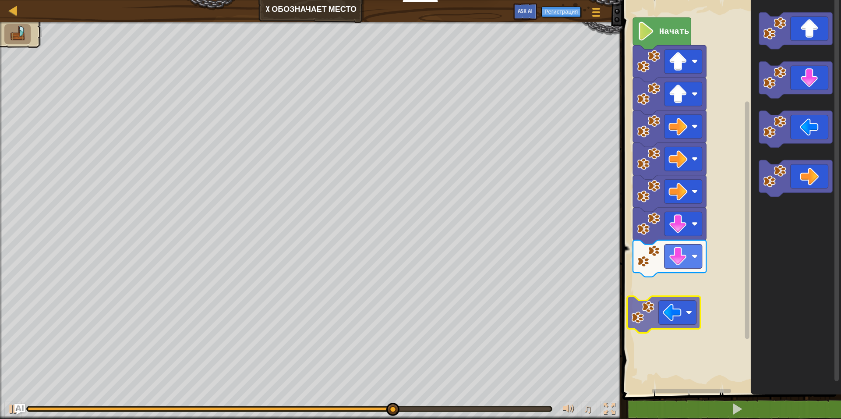
click at [681, 301] on div "Начать" at bounding box center [730, 195] width 221 height 399
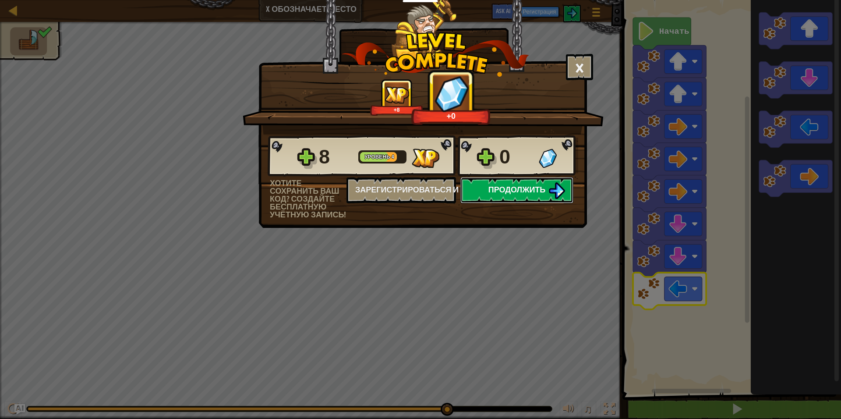
click at [517, 190] on span "Продолжить" at bounding box center [516, 189] width 57 height 11
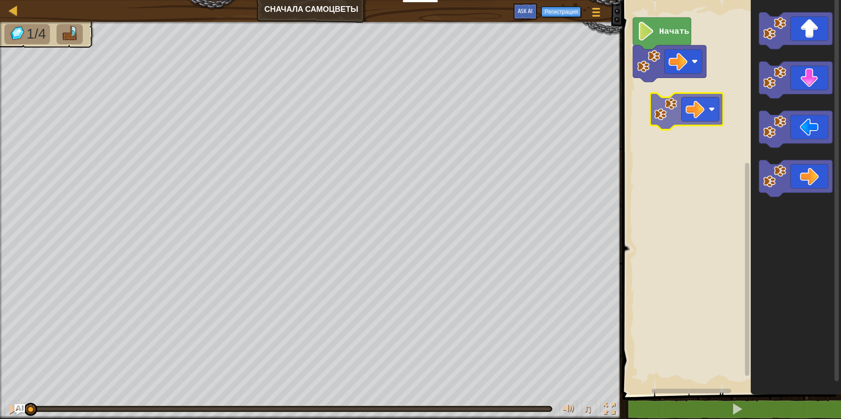
click at [702, 99] on div "Начать" at bounding box center [730, 195] width 221 height 399
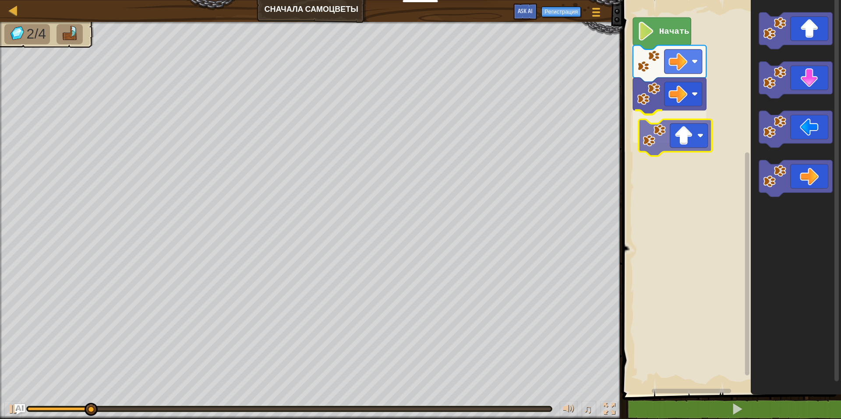
click at [688, 143] on div "Начать" at bounding box center [730, 195] width 221 height 399
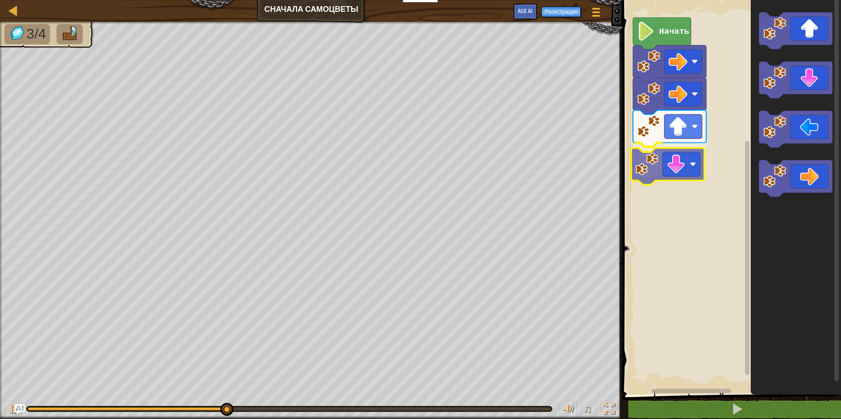
click at [687, 177] on div "Начать" at bounding box center [730, 195] width 221 height 399
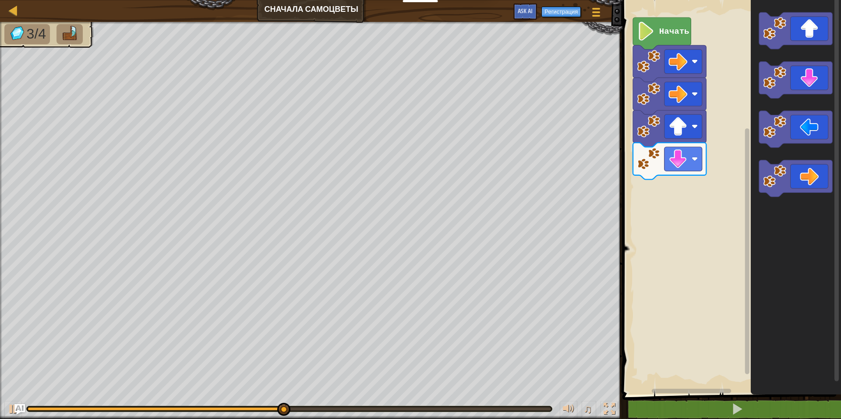
click at [675, 203] on div "Начать" at bounding box center [730, 195] width 221 height 399
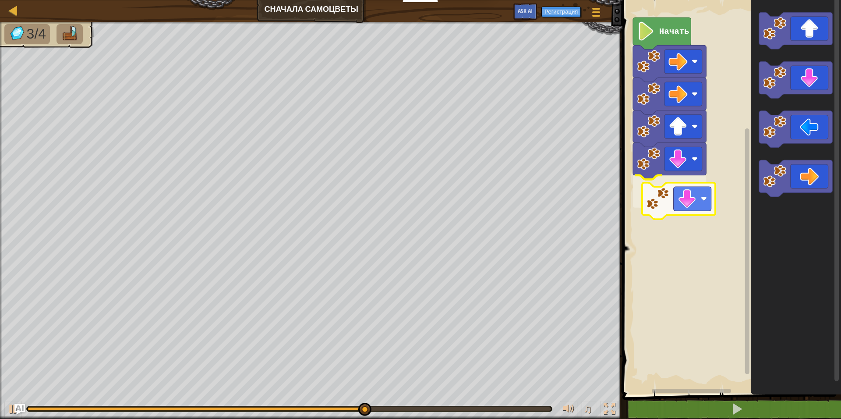
click at [657, 201] on div "Начать" at bounding box center [730, 195] width 221 height 399
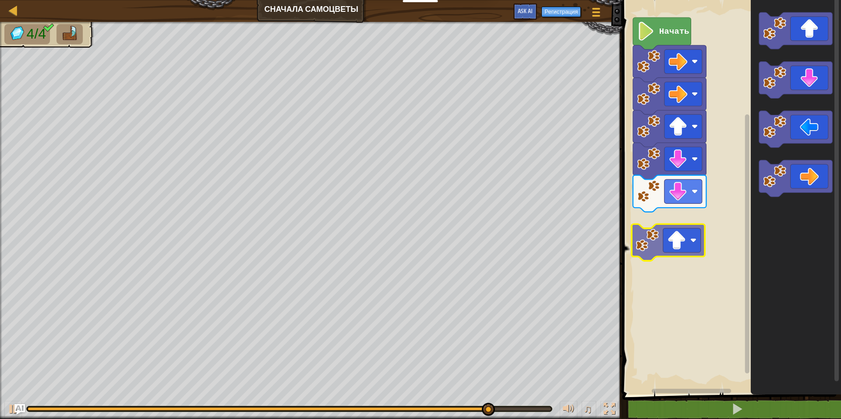
click at [686, 249] on div "Начать" at bounding box center [730, 195] width 221 height 399
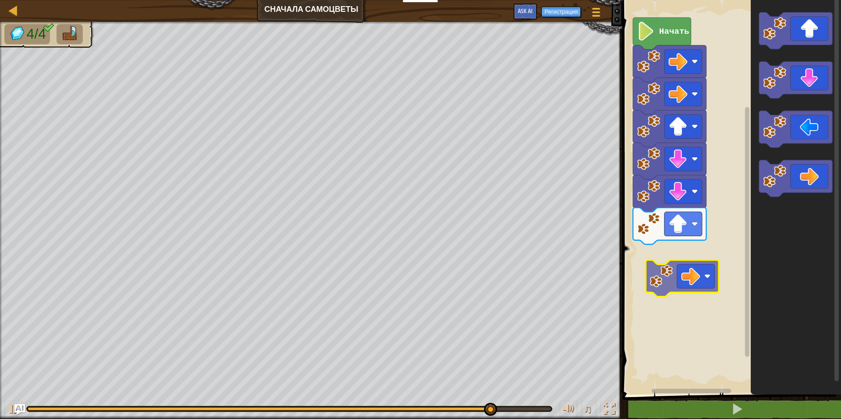
click at [693, 280] on div "Начать" at bounding box center [730, 195] width 221 height 399
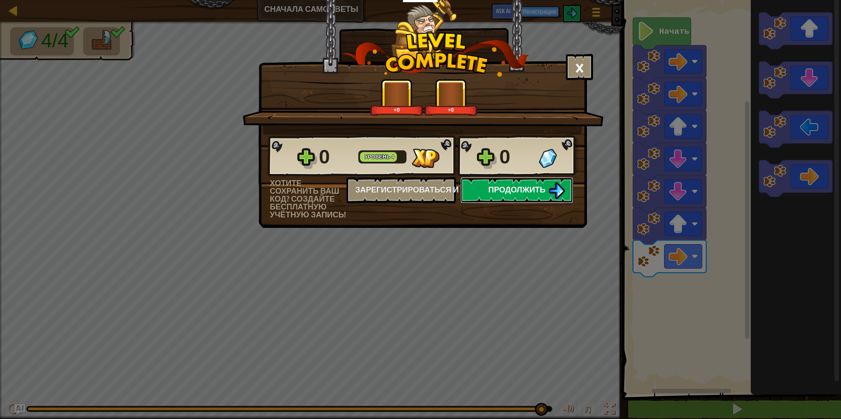
click at [496, 195] on button "Продолжить" at bounding box center [516, 190] width 113 height 26
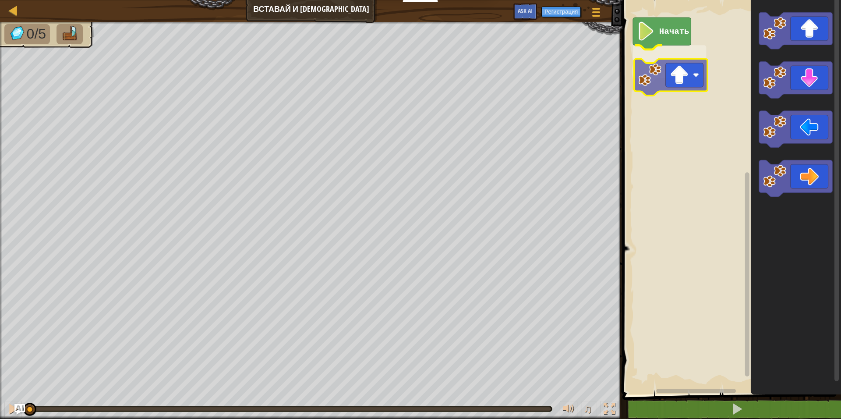
click at [690, 84] on div "Начать" at bounding box center [730, 195] width 221 height 399
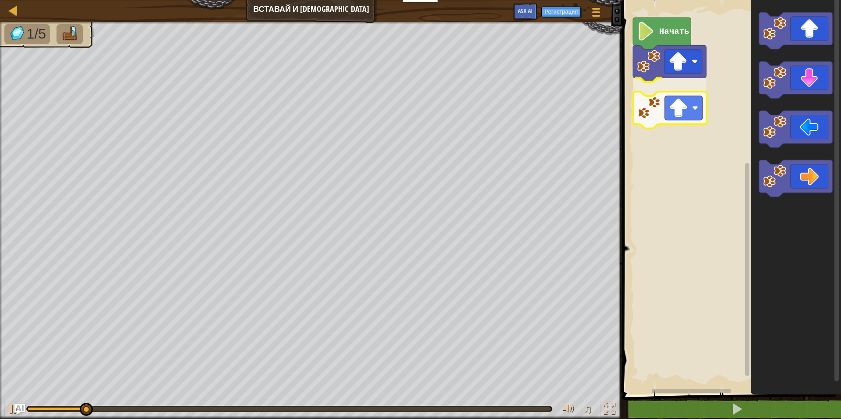
click at [685, 113] on div "Начать" at bounding box center [730, 195] width 221 height 399
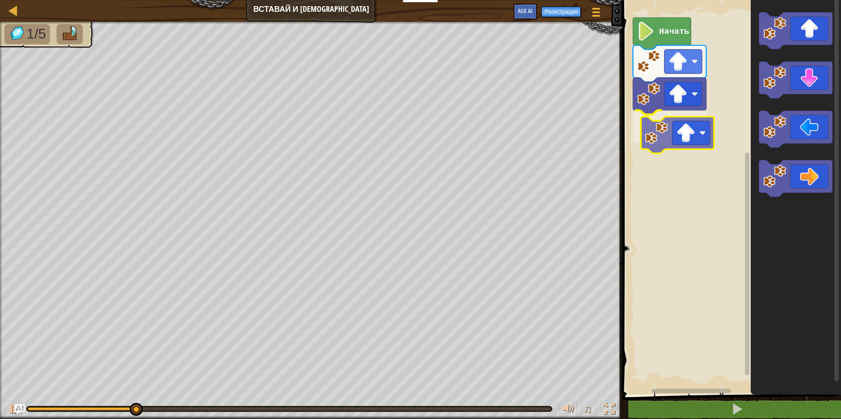
click at [690, 133] on div "Начать" at bounding box center [730, 195] width 221 height 399
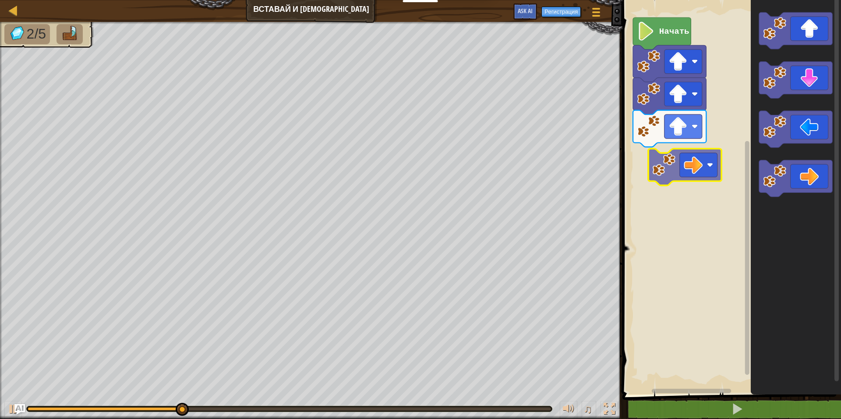
click at [686, 153] on div "Начать" at bounding box center [730, 195] width 221 height 399
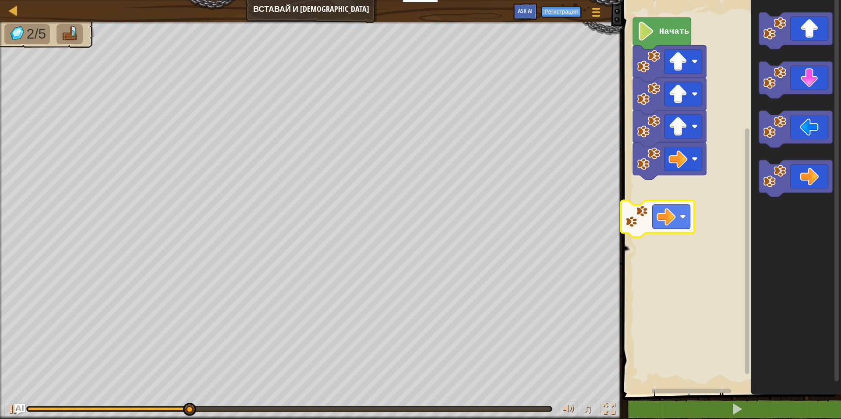
click at [649, 203] on div "Начать" at bounding box center [730, 195] width 221 height 399
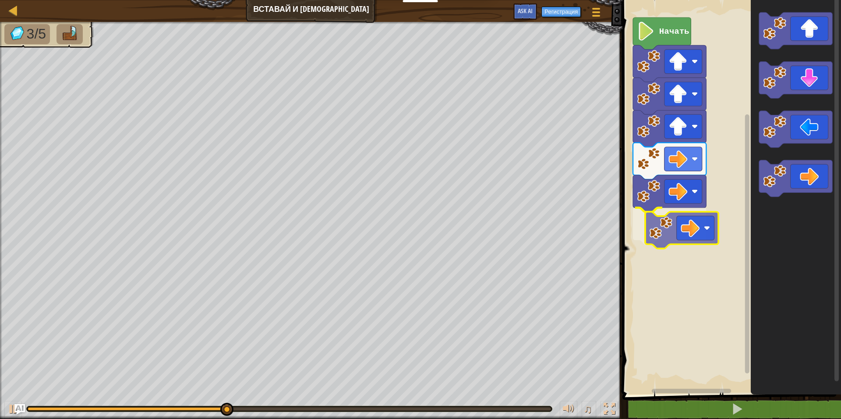
click at [665, 236] on div "Начать" at bounding box center [730, 195] width 221 height 399
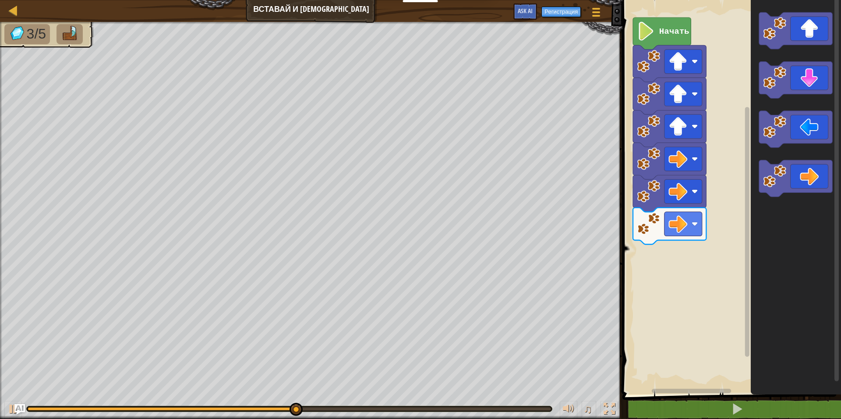
click at [788, 222] on icon "Рабочая область Blockly" at bounding box center [796, 195] width 90 height 399
click at [738, 224] on div "Начать" at bounding box center [730, 195] width 221 height 399
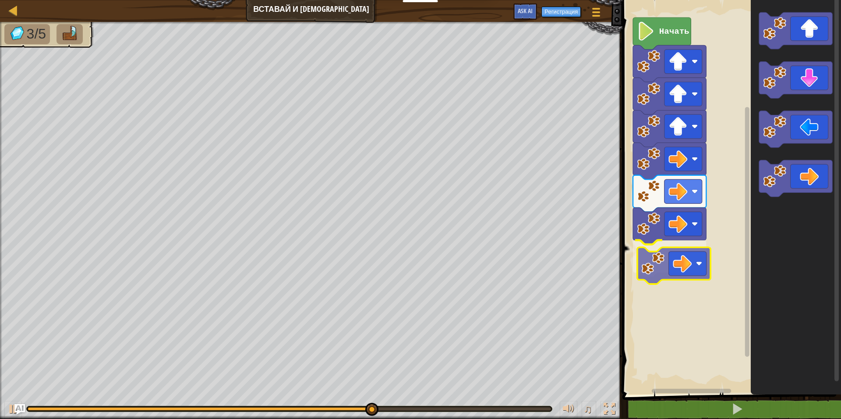
click at [686, 270] on div "Начать" at bounding box center [730, 195] width 221 height 399
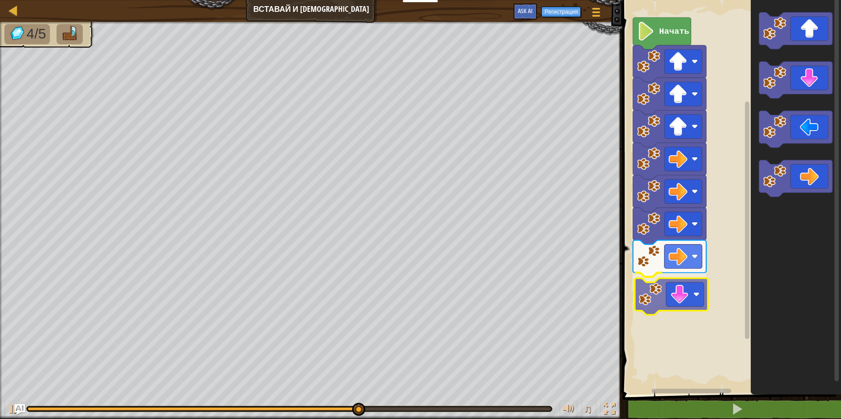
click at [700, 304] on div "Начать" at bounding box center [730, 195] width 221 height 399
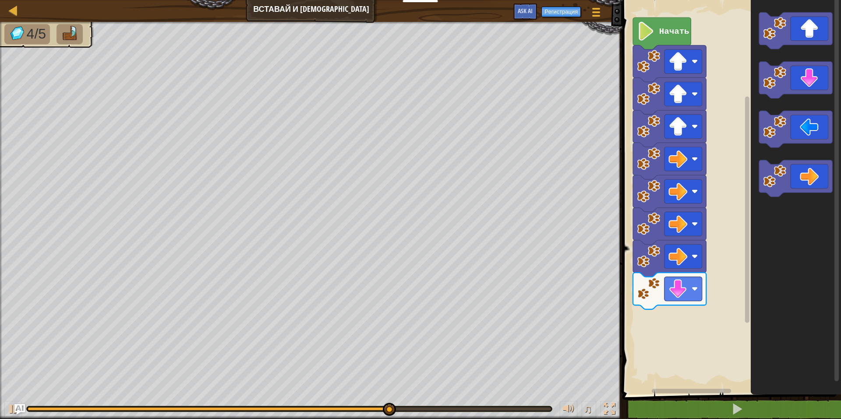
click at [779, 188] on g "Рабочая область Blockly" at bounding box center [795, 104] width 73 height 184
click at [698, 320] on div "Начать" at bounding box center [730, 195] width 221 height 399
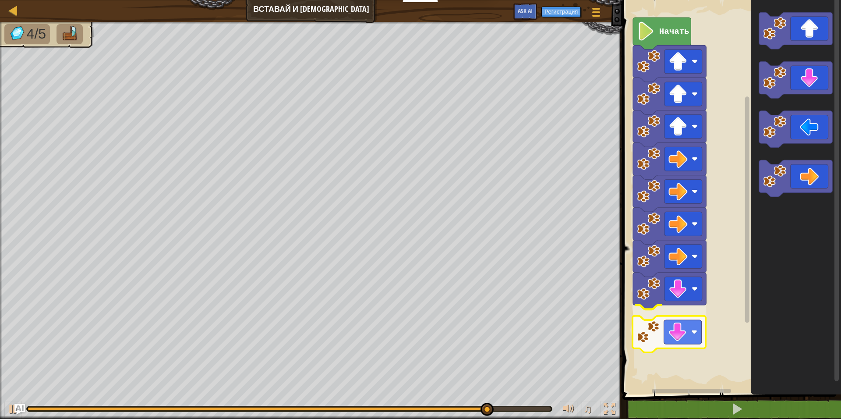
click at [679, 315] on div "Начать" at bounding box center [730, 195] width 221 height 399
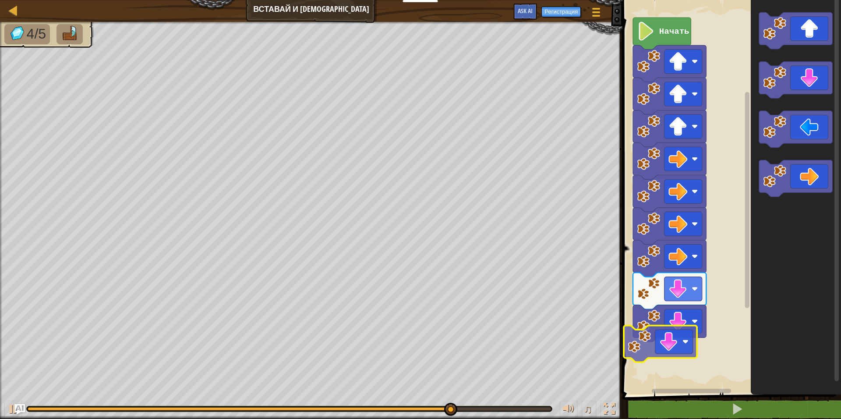
click at [687, 340] on div "Начать" at bounding box center [730, 195] width 221 height 399
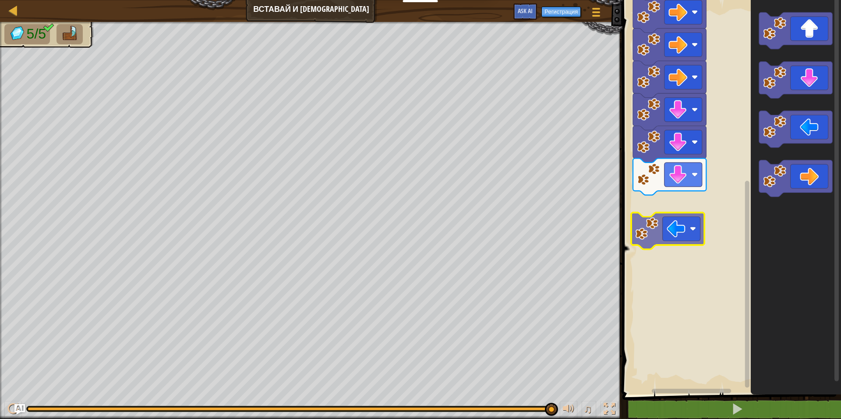
click at [689, 233] on div "Начать" at bounding box center [730, 195] width 221 height 399
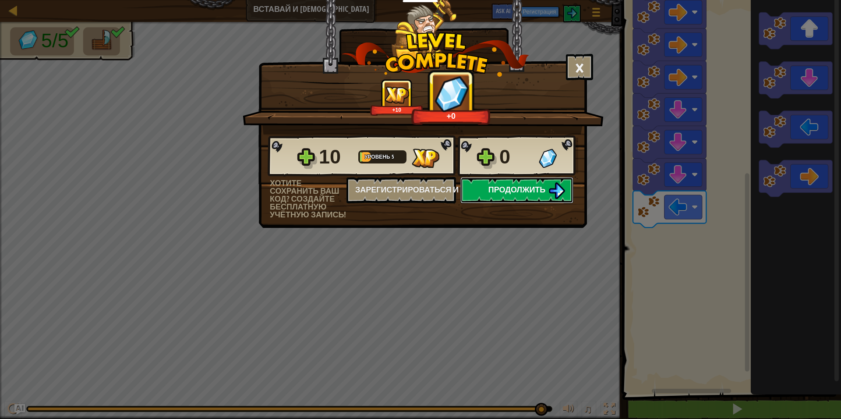
click at [498, 185] on span "Продолжить" at bounding box center [516, 189] width 57 height 11
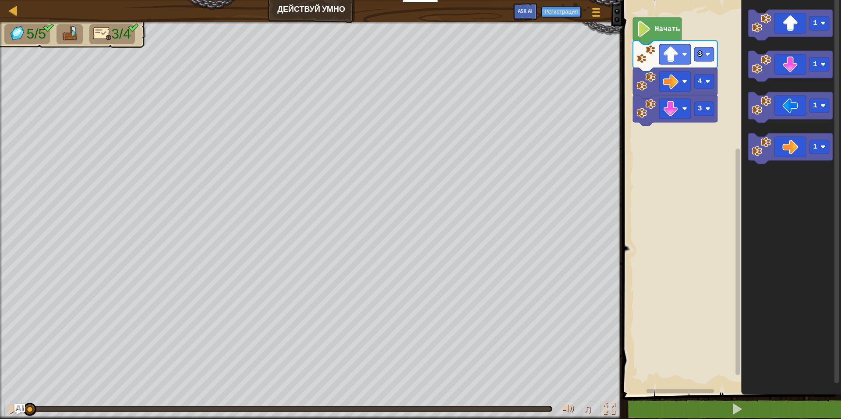
click at [646, 28] on image "Рабочая область Blockly" at bounding box center [644, 29] width 15 height 16
click at [670, 56] on image "Рабочая область Blockly" at bounding box center [671, 54] width 16 height 16
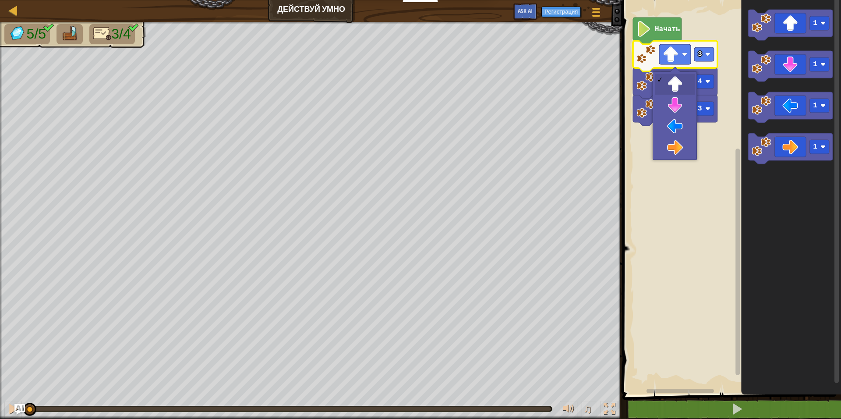
click at [653, 30] on icon "Рабочая область Blockly" at bounding box center [657, 31] width 49 height 27
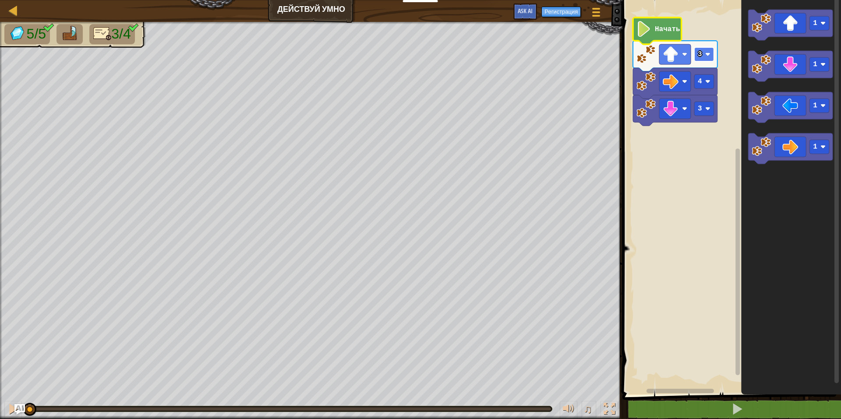
click at [708, 58] on rect "Рабочая область Blockly" at bounding box center [704, 54] width 20 height 14
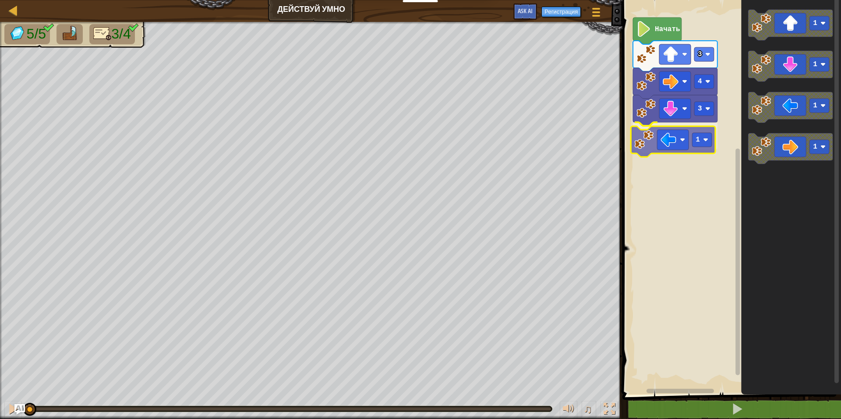
click at [674, 141] on div "Начать 3 1 4 3 1 1 1 1 1" at bounding box center [730, 195] width 221 height 399
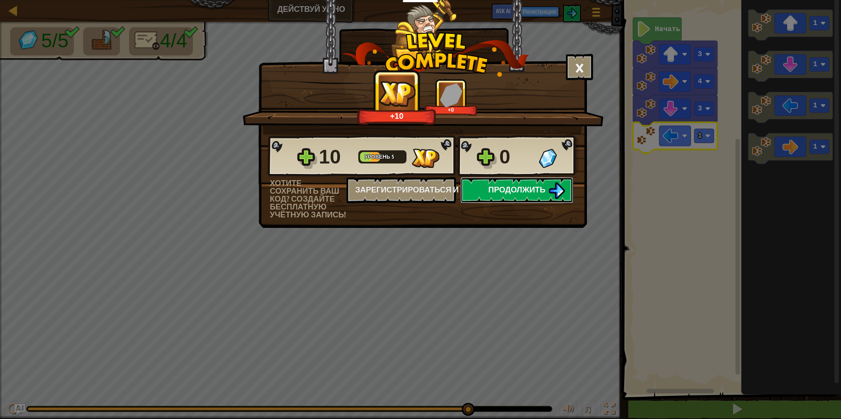
click at [514, 188] on span "Продолжить" at bounding box center [516, 189] width 57 height 11
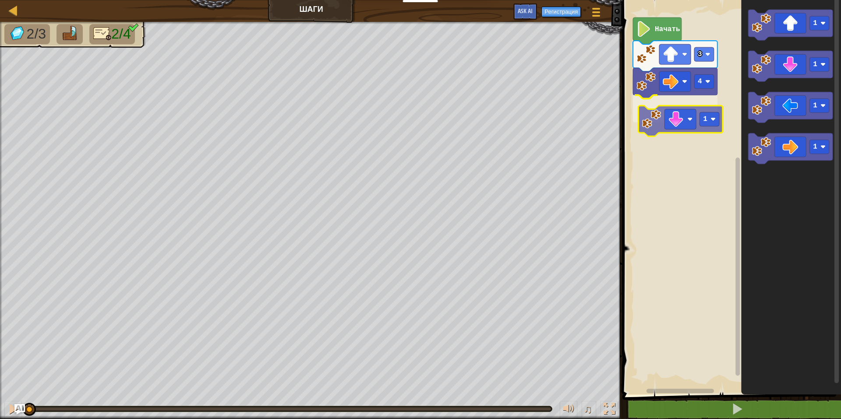
click at [681, 126] on div "4 1 3 Начать 1 1 1 1 1" at bounding box center [730, 195] width 221 height 399
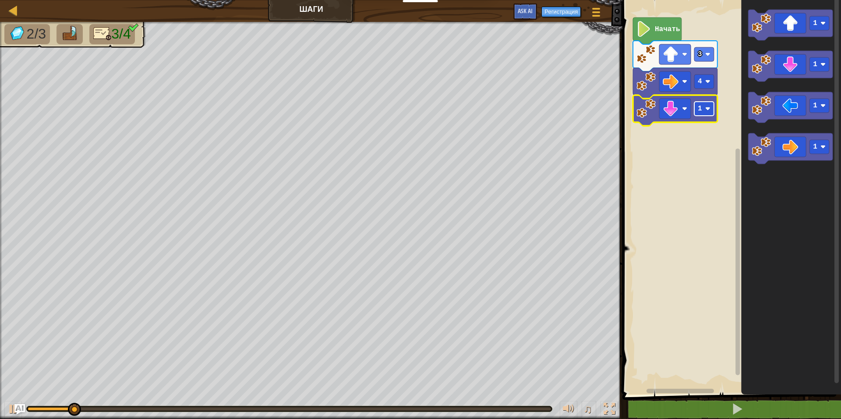
click at [710, 110] on g "1" at bounding box center [704, 109] width 20 height 14
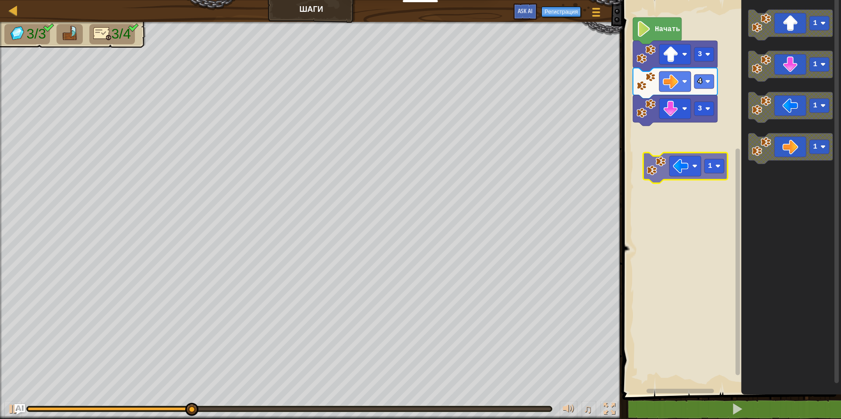
click at [686, 169] on div "Начать 3 4 3 1 1 1 1 1" at bounding box center [730, 195] width 221 height 399
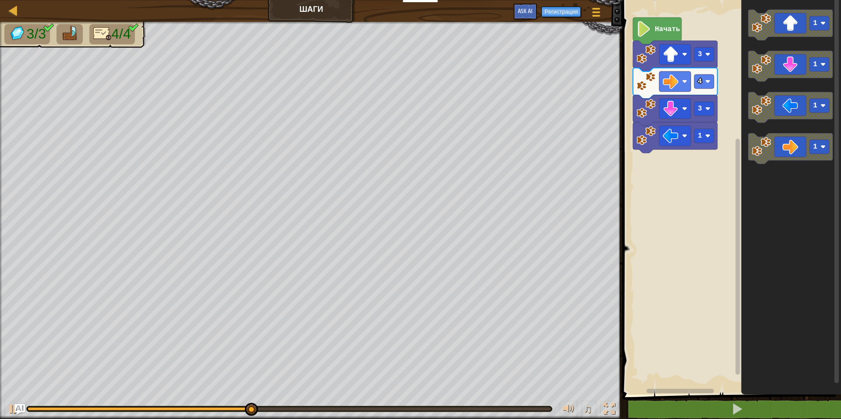
click at [729, 153] on div "1 3 4 3 Начать 1 1 1 1" at bounding box center [730, 195] width 221 height 399
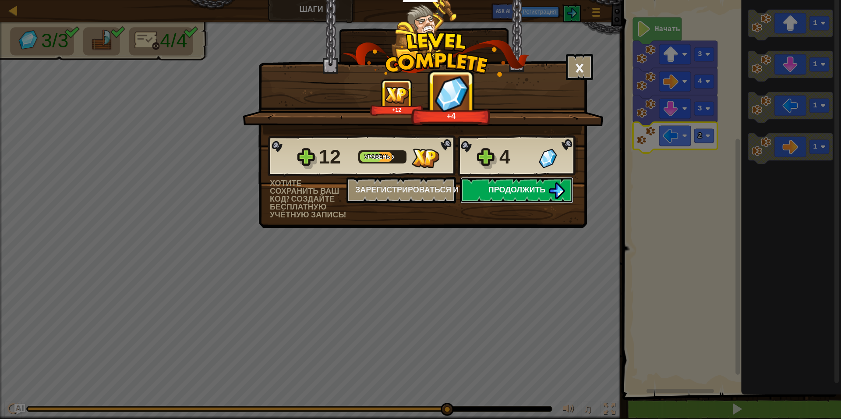
click at [499, 192] on span "Продолжить" at bounding box center [516, 189] width 57 height 11
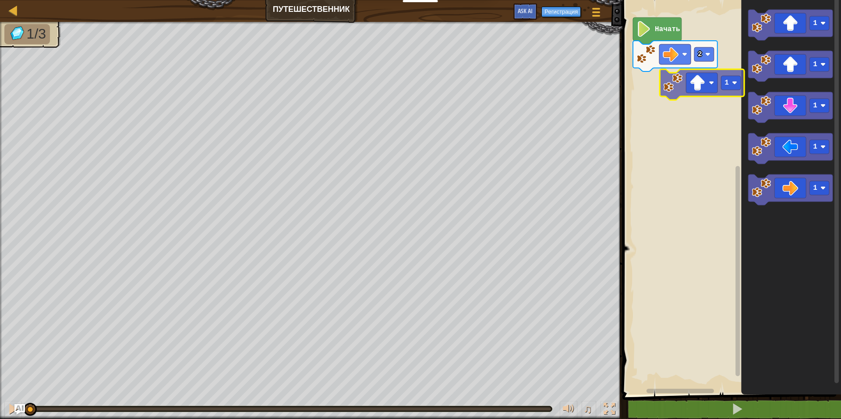
click at [693, 84] on div "2 Начать 1 1 1 1 1 1" at bounding box center [730, 195] width 221 height 399
